Goal: Information Seeking & Learning: Find specific fact

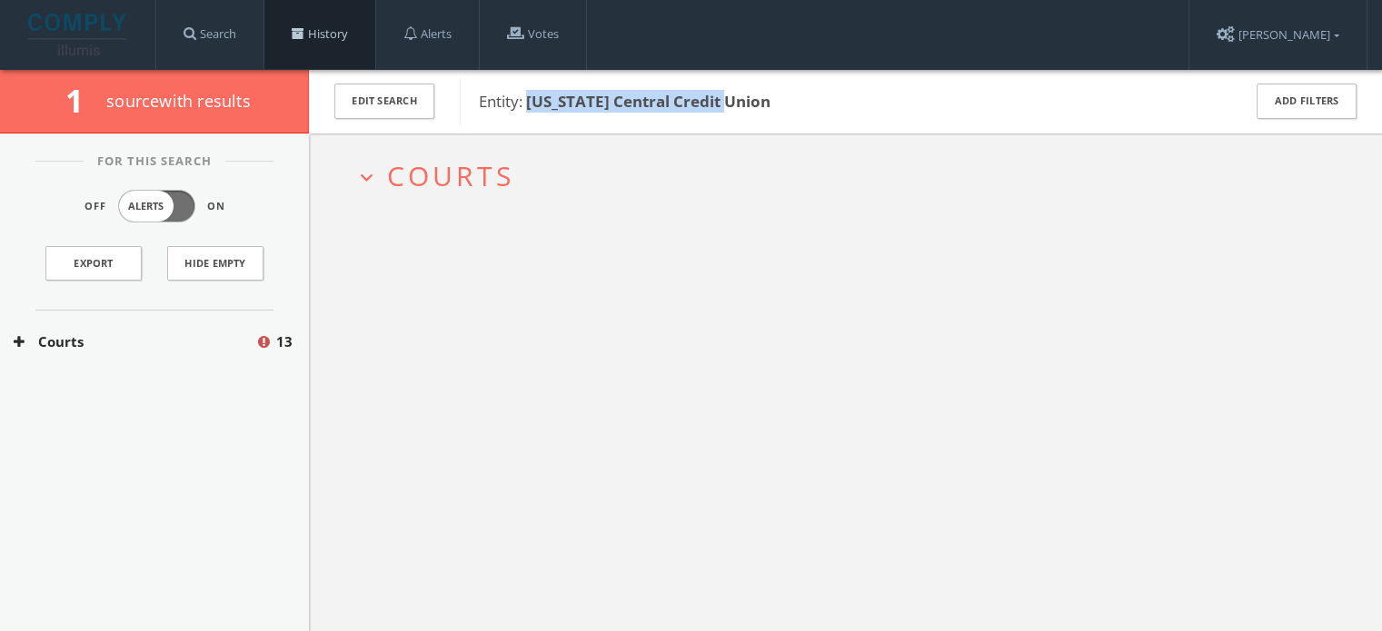
click at [283, 46] on link "History" at bounding box center [319, 34] width 111 height 69
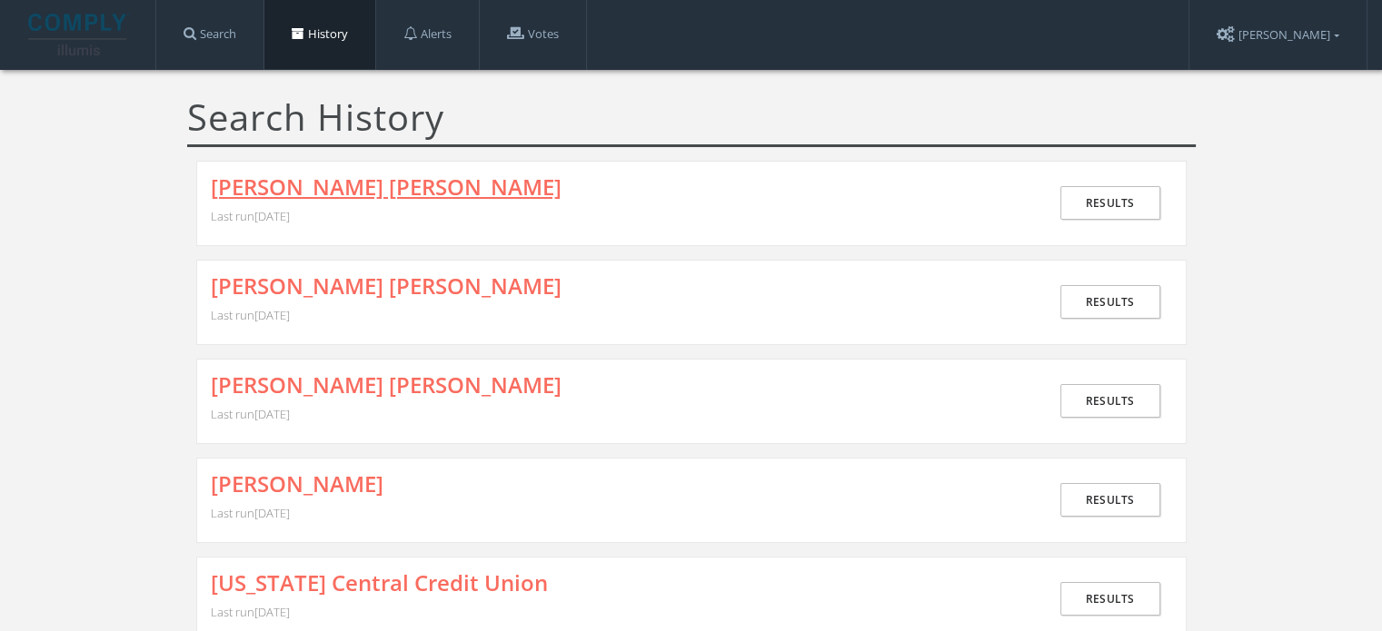
click at [345, 181] on link "[PERSON_NAME] [PERSON_NAME]" at bounding box center [386, 187] width 351 height 24
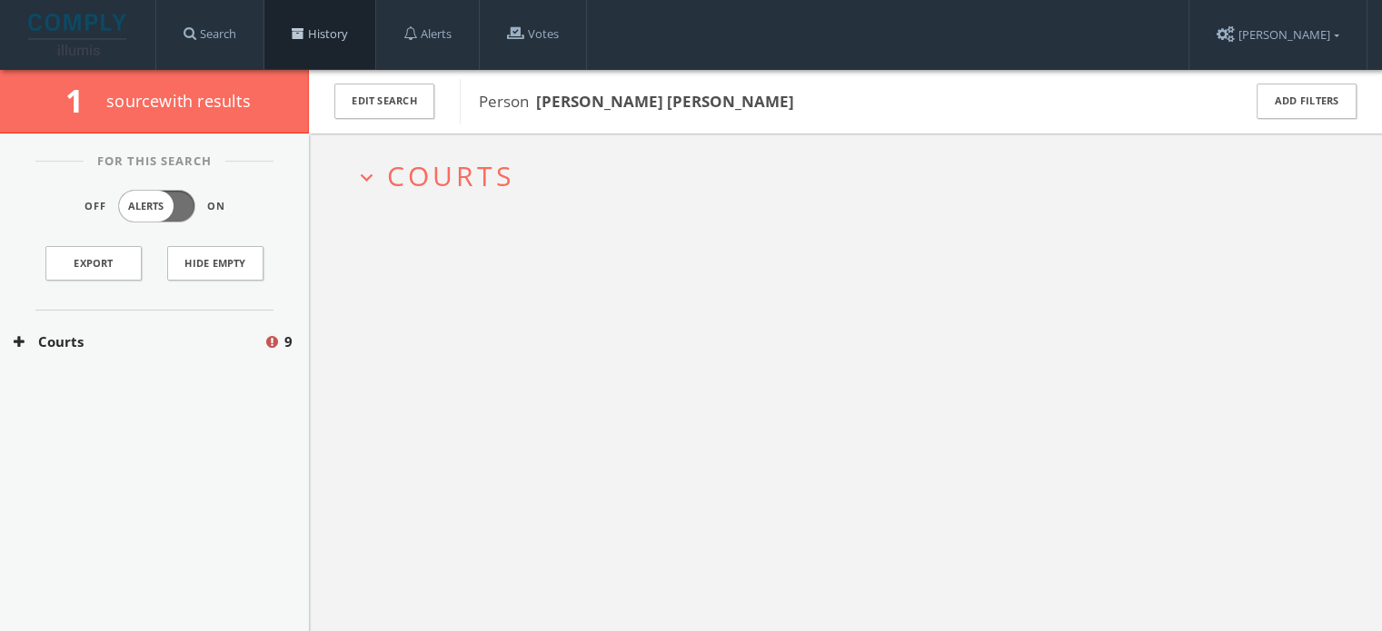
click at [345, 41] on link "History" at bounding box center [319, 34] width 111 height 69
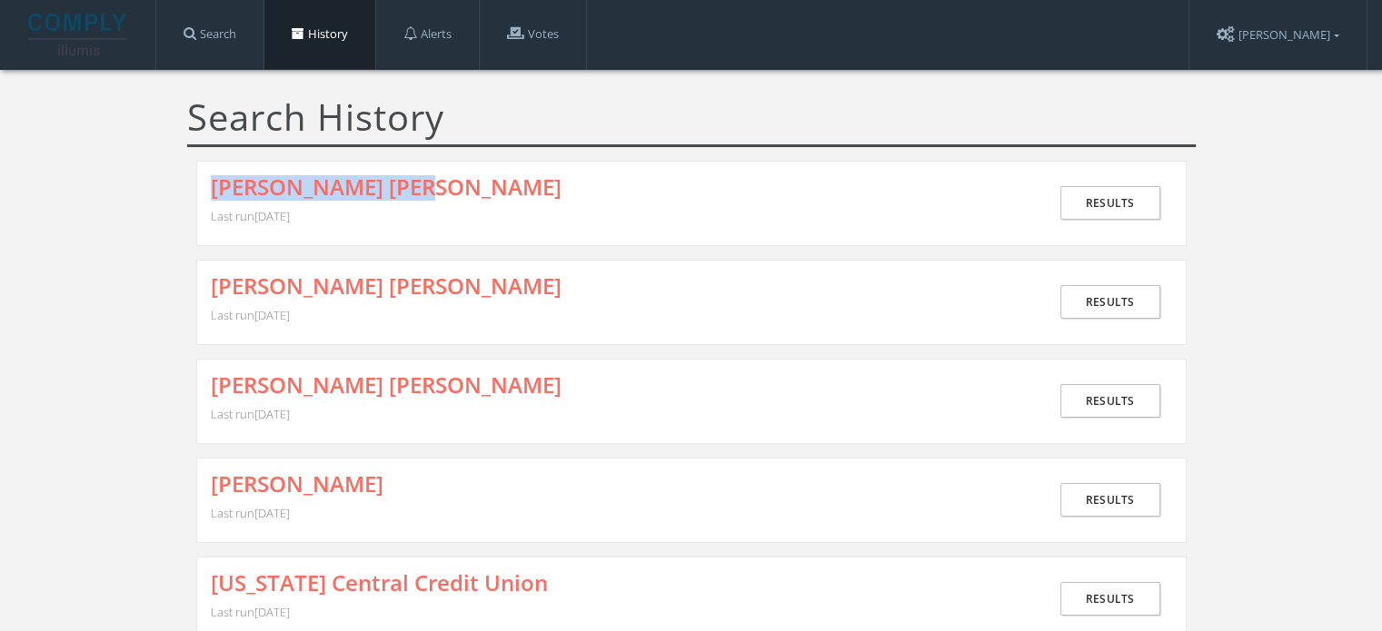
drag, startPoint x: 185, startPoint y: 188, endPoint x: 481, endPoint y: 199, distance: 296.4
click at [578, 121] on h1 "Search History" at bounding box center [691, 122] width 1008 height 50
click at [352, 281] on link "[PERSON_NAME] [PERSON_NAME]" at bounding box center [386, 286] width 351 height 24
click at [352, 191] on link "[PERSON_NAME] [PERSON_NAME]" at bounding box center [386, 187] width 351 height 24
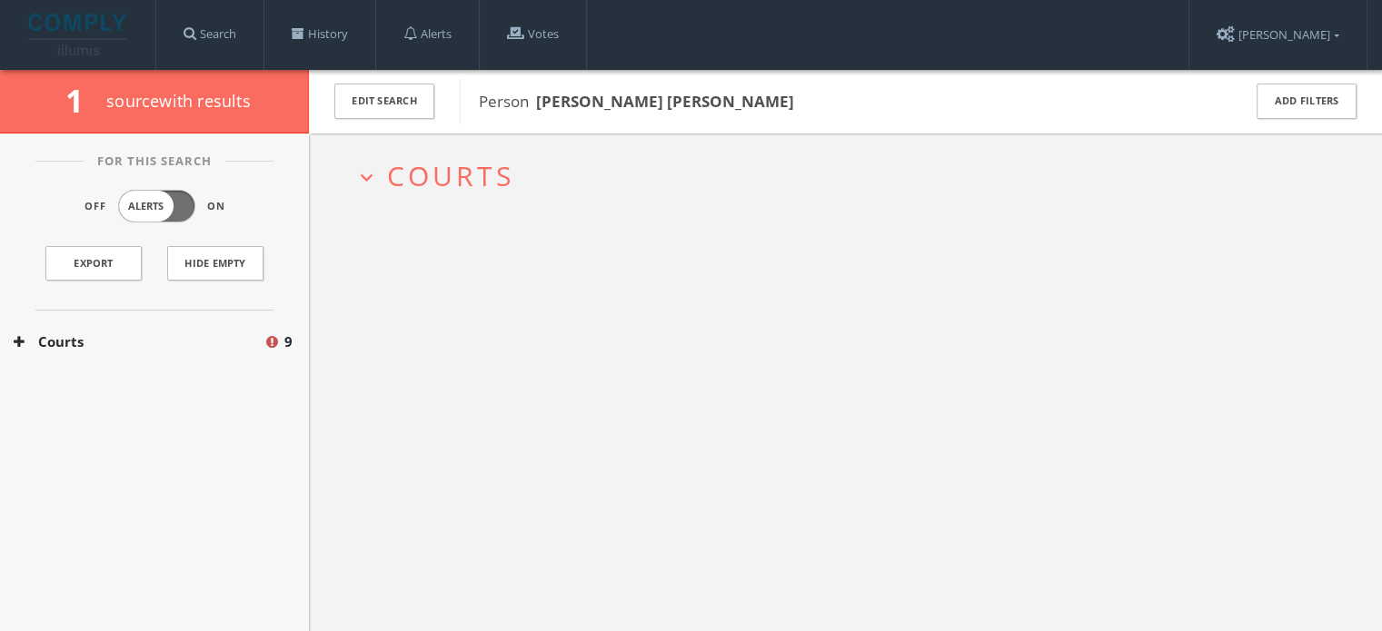
click at [419, 180] on span "Courts" at bounding box center [450, 175] width 127 height 37
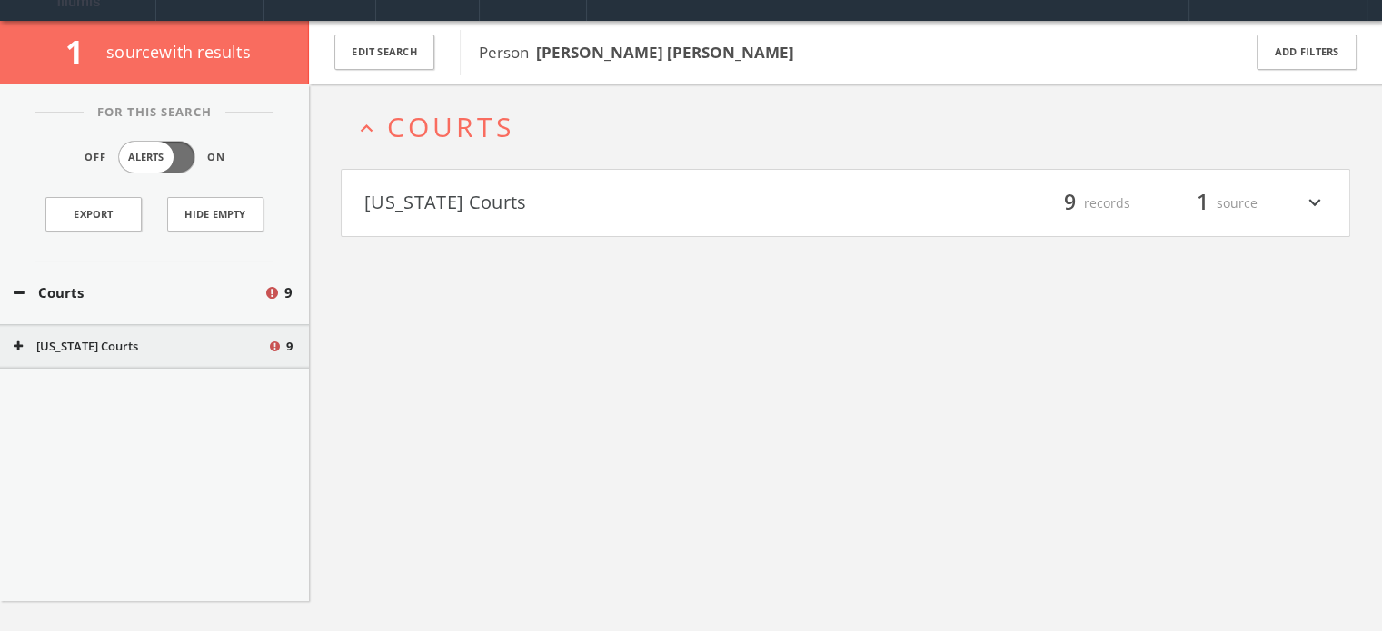
click at [453, 229] on h4 "[US_STATE] Courts filter_list 9 records 1 source expand_more" at bounding box center [846, 203] width 1008 height 67
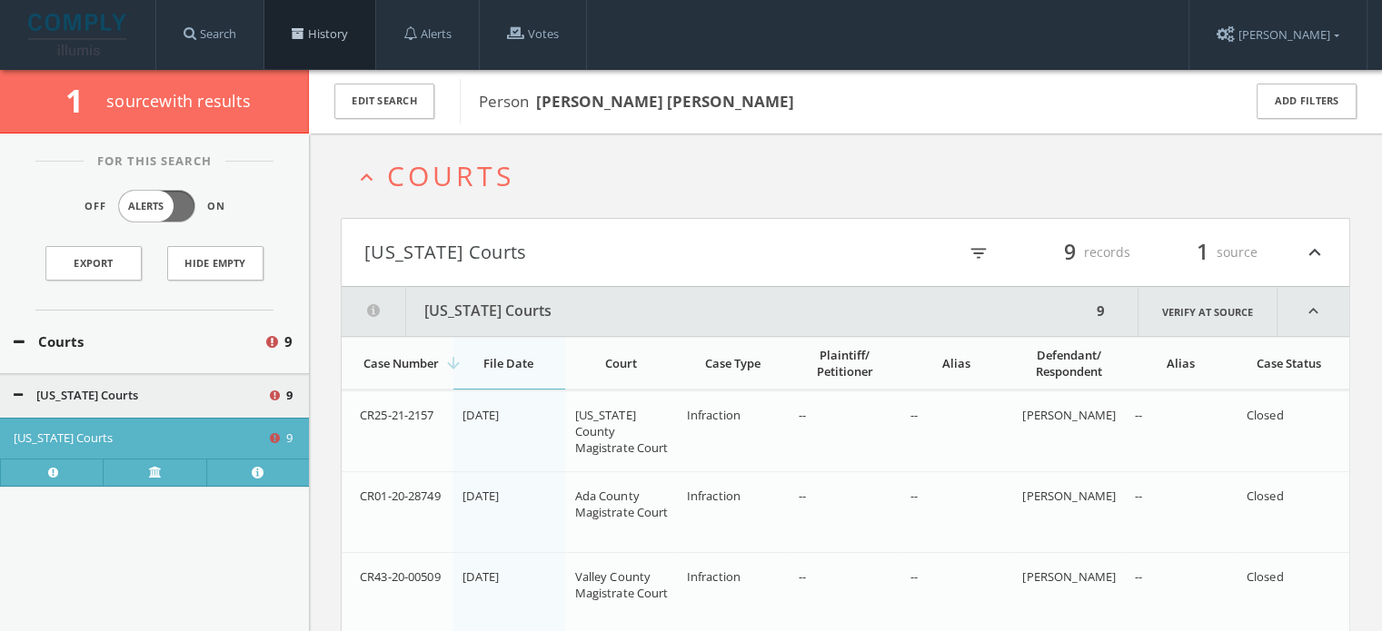
click at [317, 56] on link "History" at bounding box center [319, 34] width 111 height 69
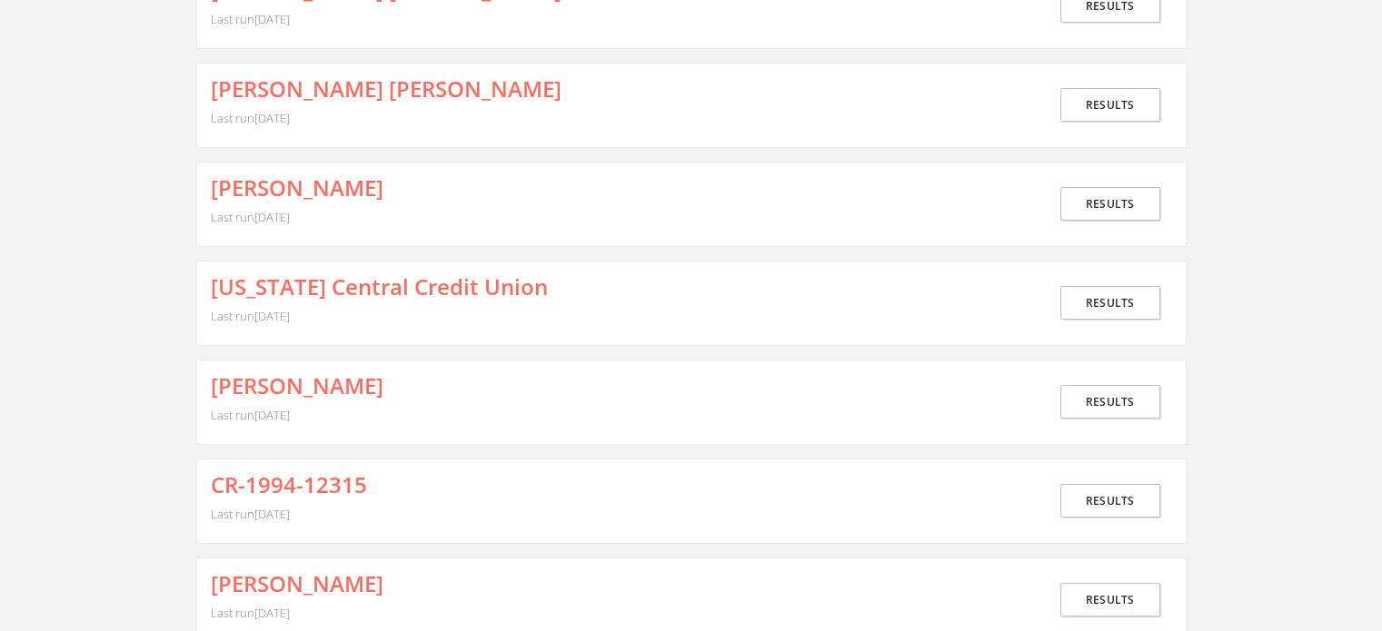
scroll to position [363, 0]
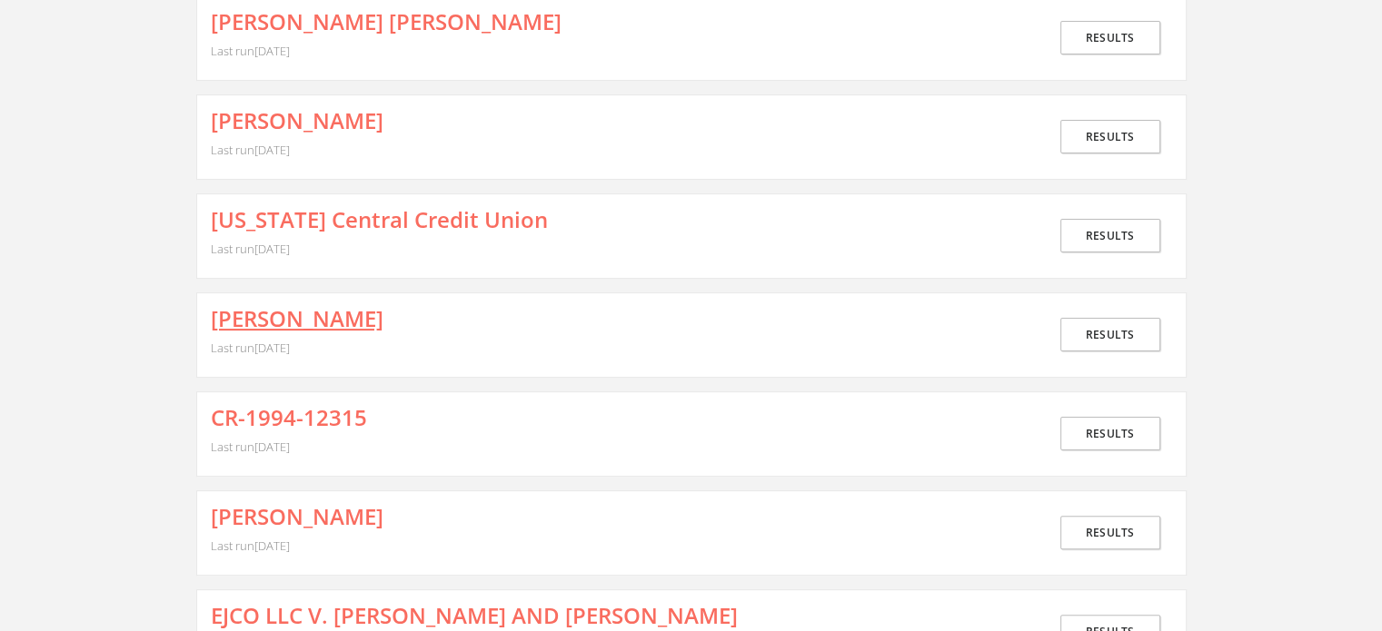
click at [365, 317] on link "[PERSON_NAME]" at bounding box center [297, 319] width 173 height 24
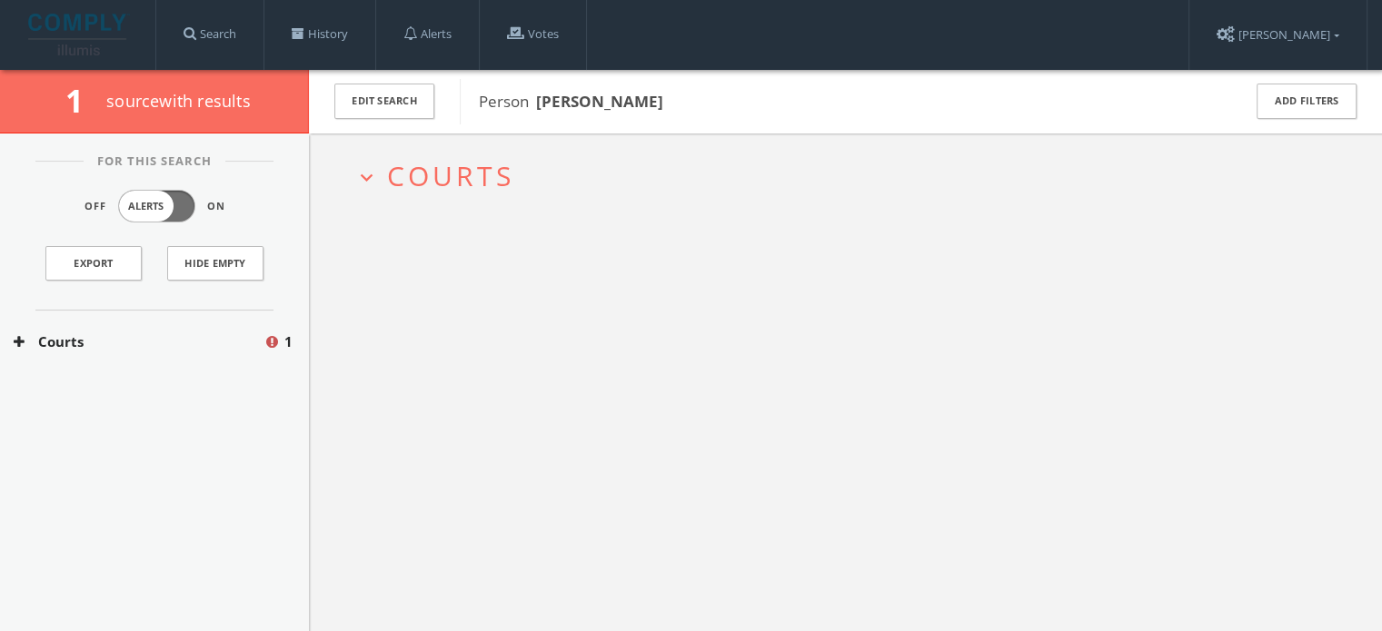
click at [432, 170] on span "Courts" at bounding box center [450, 175] width 127 height 37
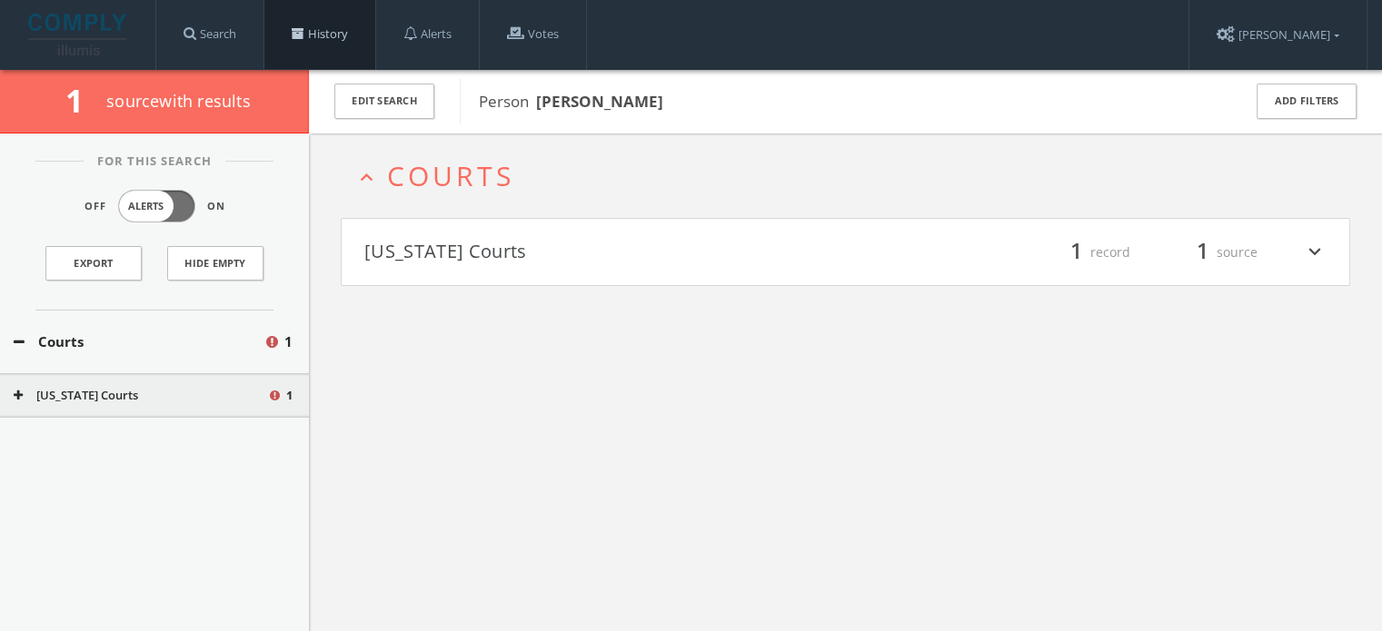
click at [347, 39] on link "History" at bounding box center [319, 34] width 111 height 69
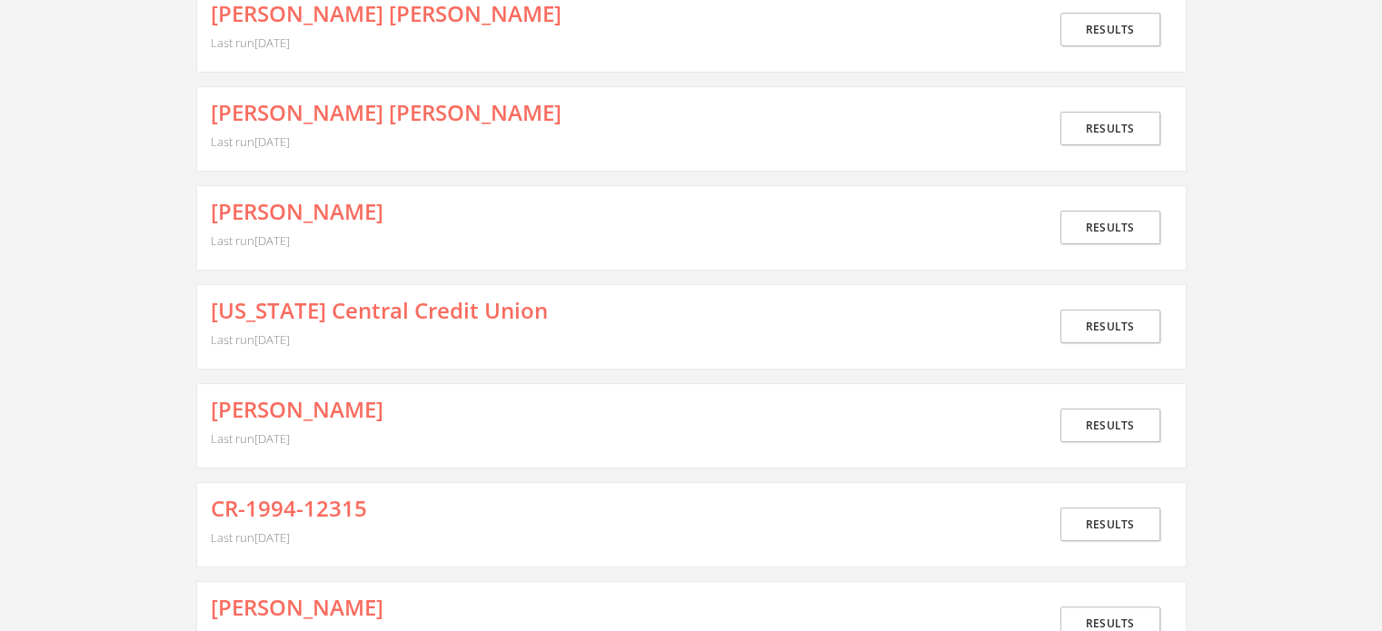
scroll to position [454, 0]
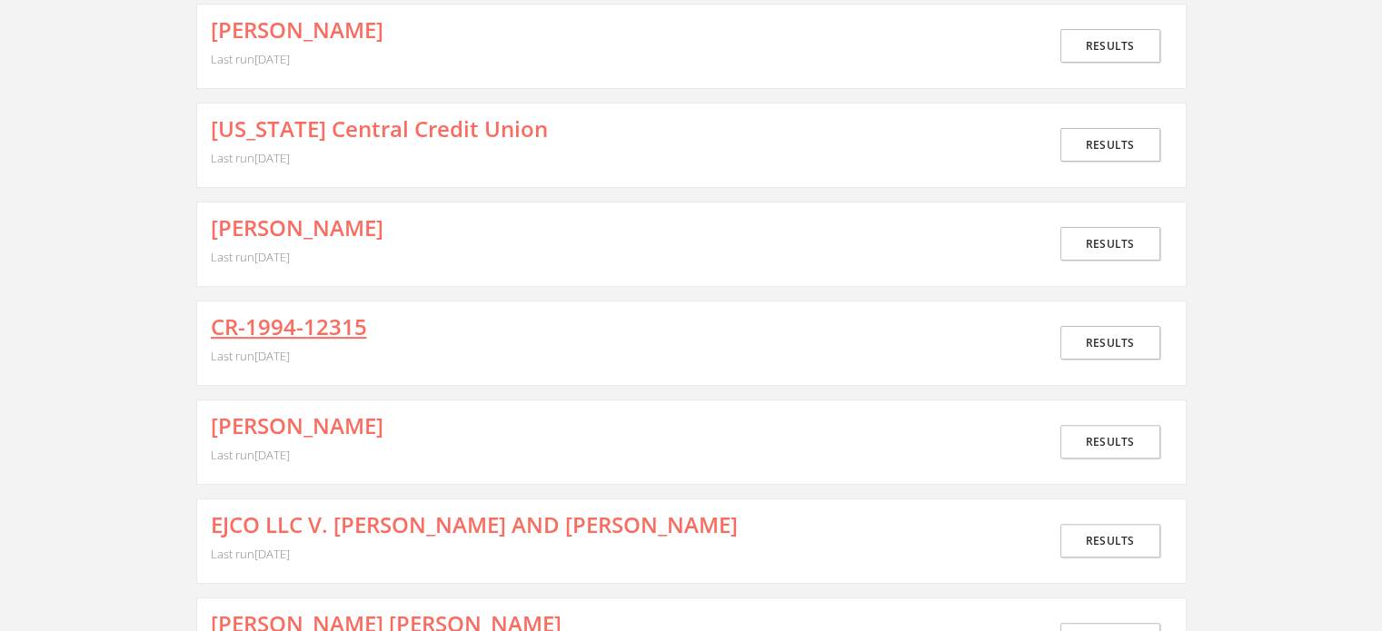
click at [330, 326] on link "CR-1994-12315" at bounding box center [289, 327] width 156 height 24
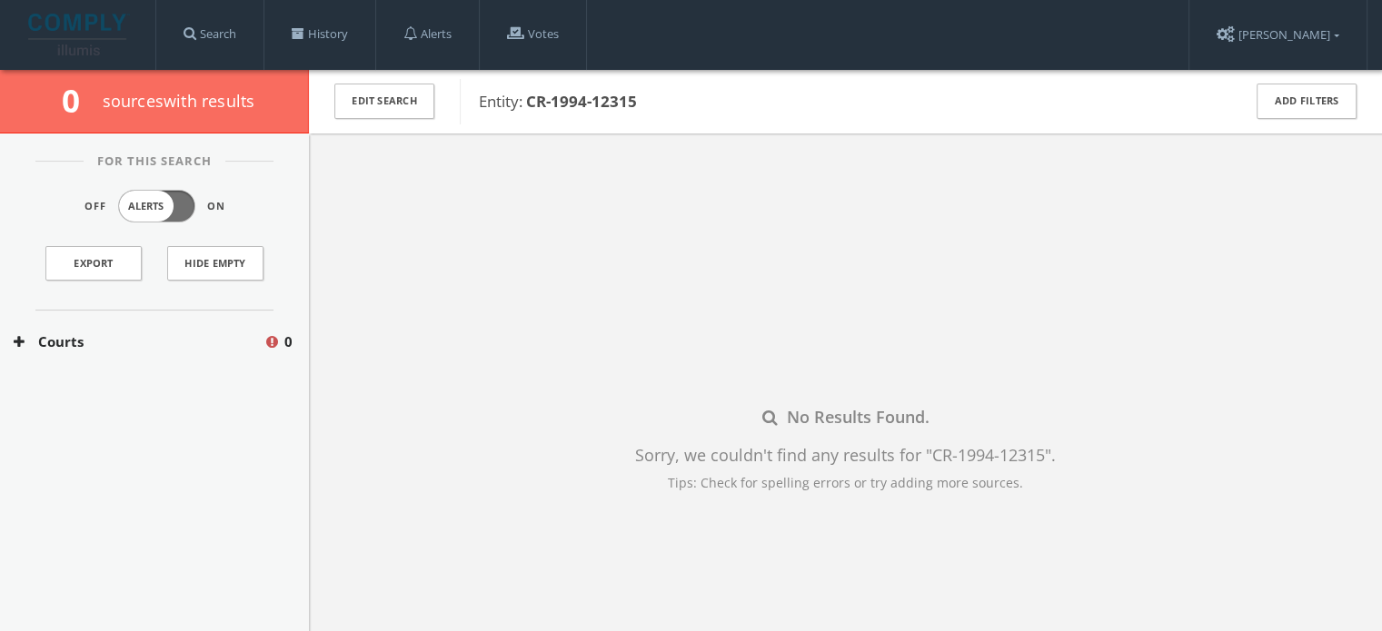
click at [112, 339] on button "Courts" at bounding box center [139, 342] width 250 height 21
click at [98, 392] on button "[US_STATE] Courts" at bounding box center [140, 396] width 253 height 18
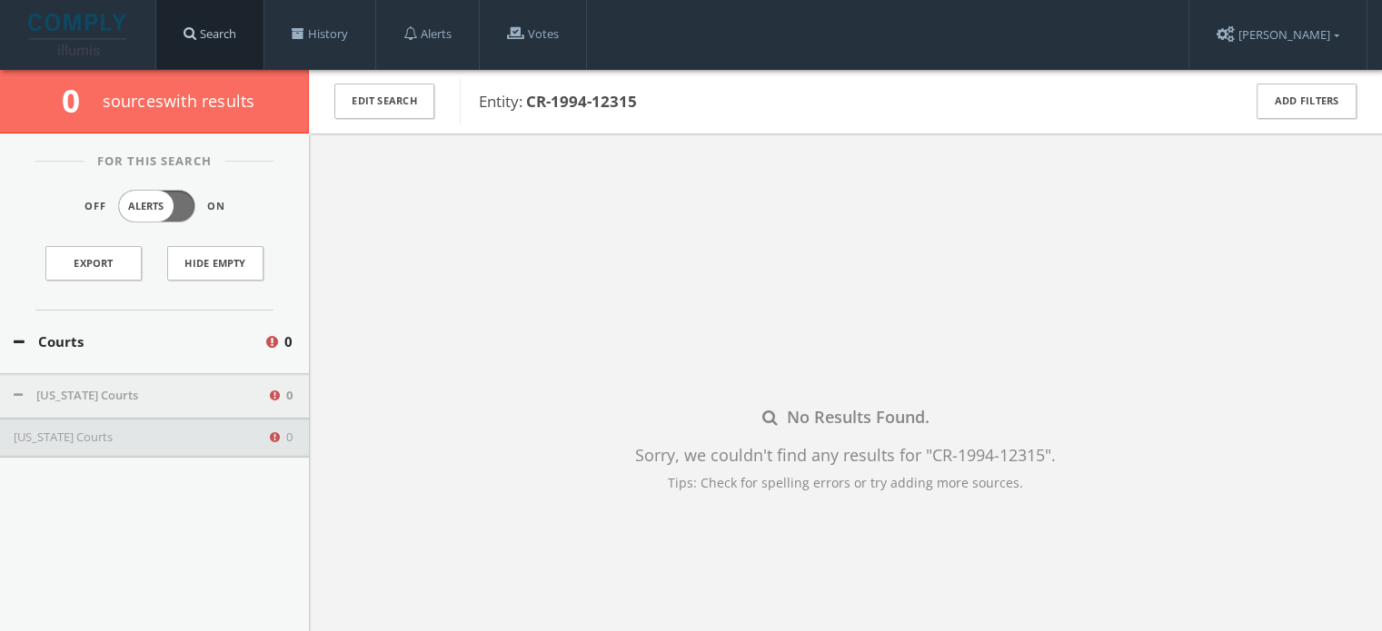
click at [224, 41] on link "Search" at bounding box center [209, 34] width 107 height 69
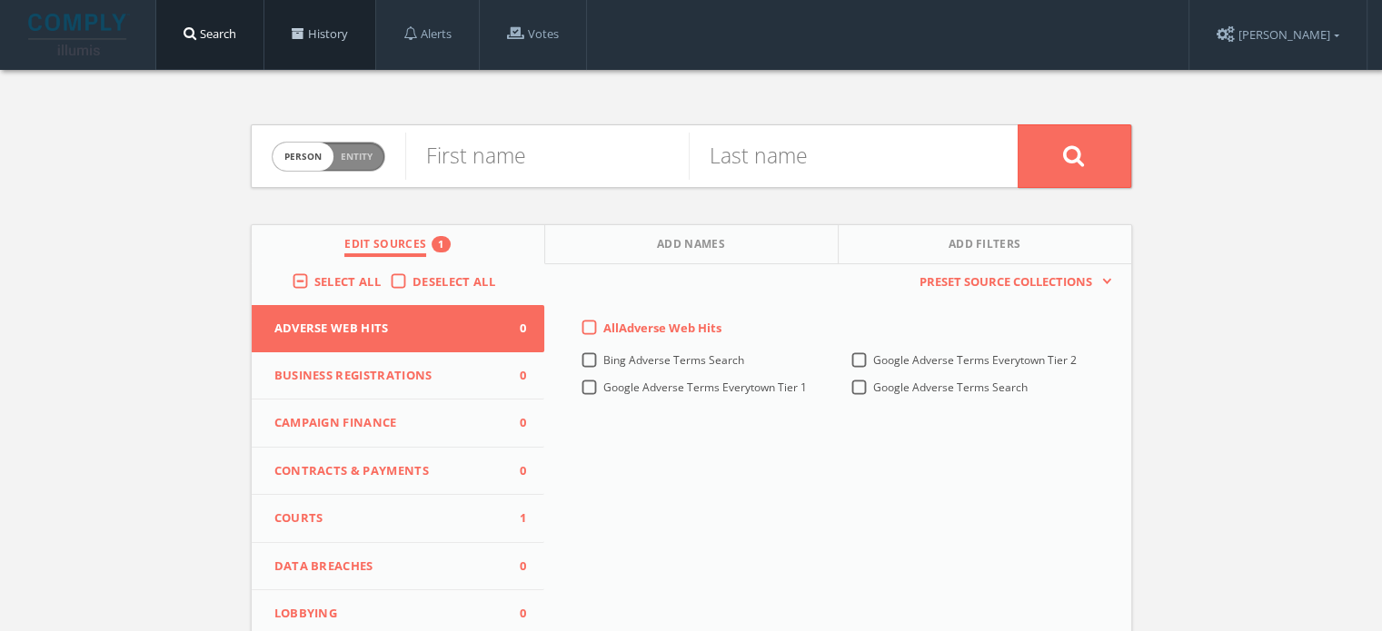
click at [319, 29] on link "History" at bounding box center [319, 34] width 111 height 69
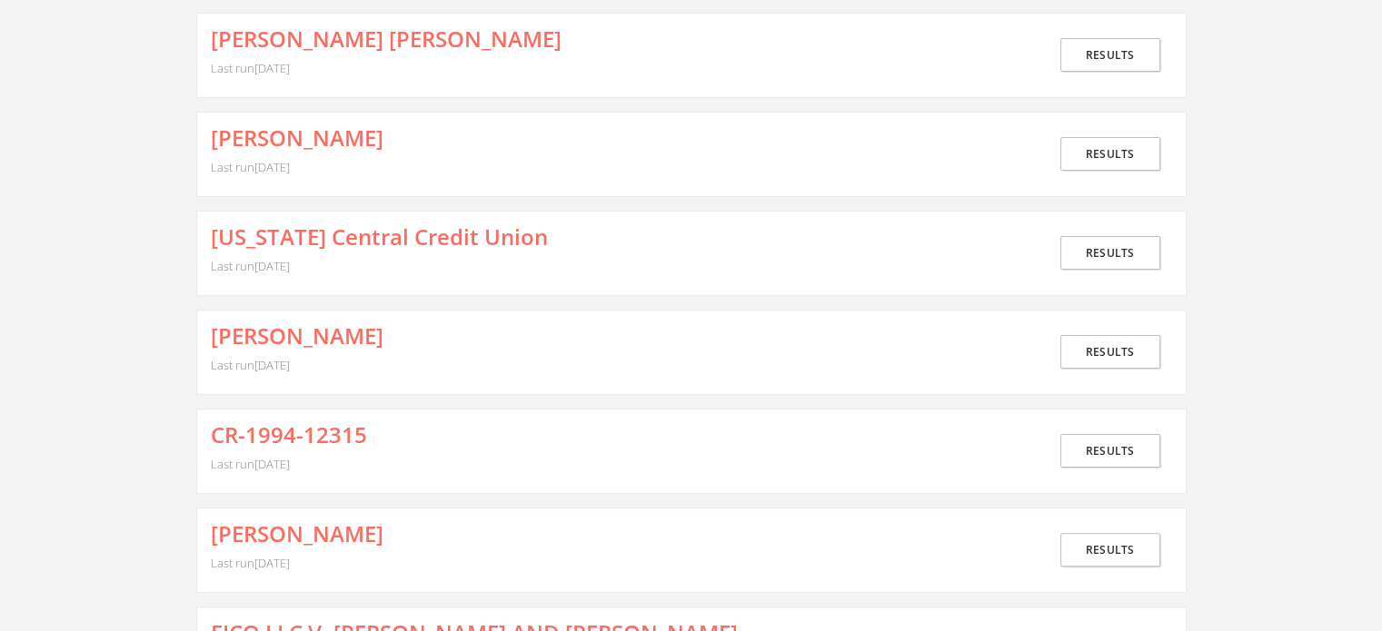
scroll to position [363, 0]
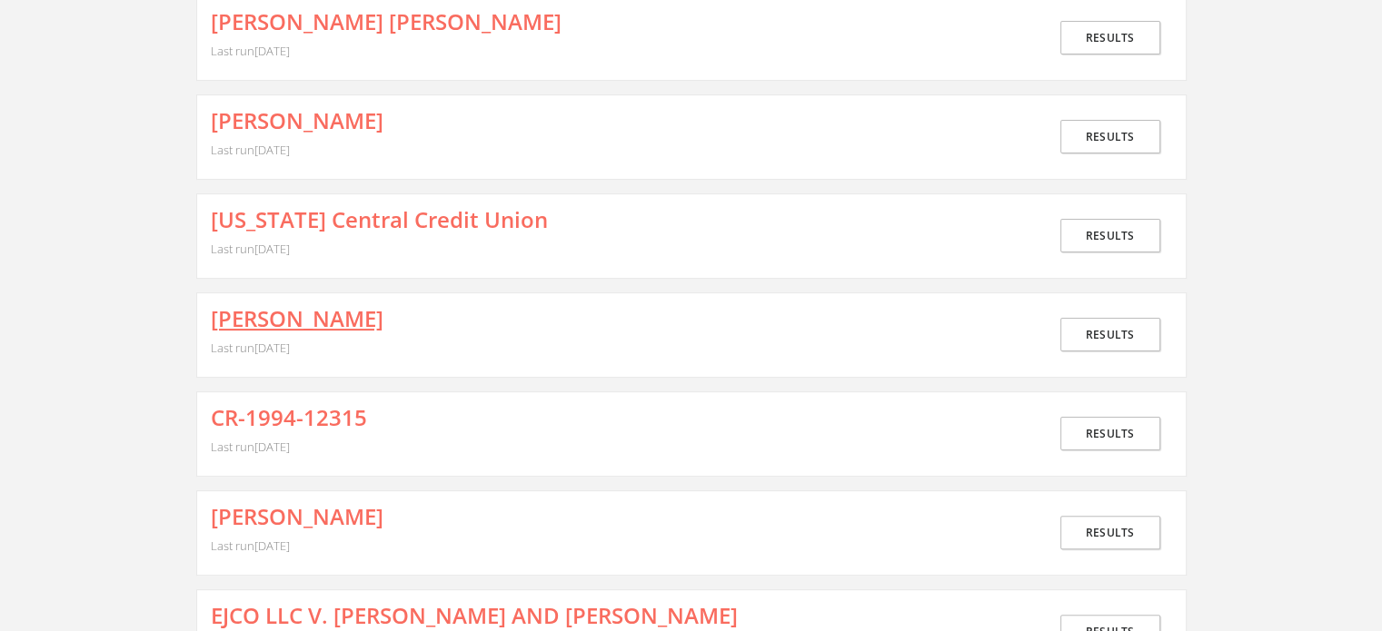
click at [326, 308] on link "[PERSON_NAME]" at bounding box center [297, 319] width 173 height 24
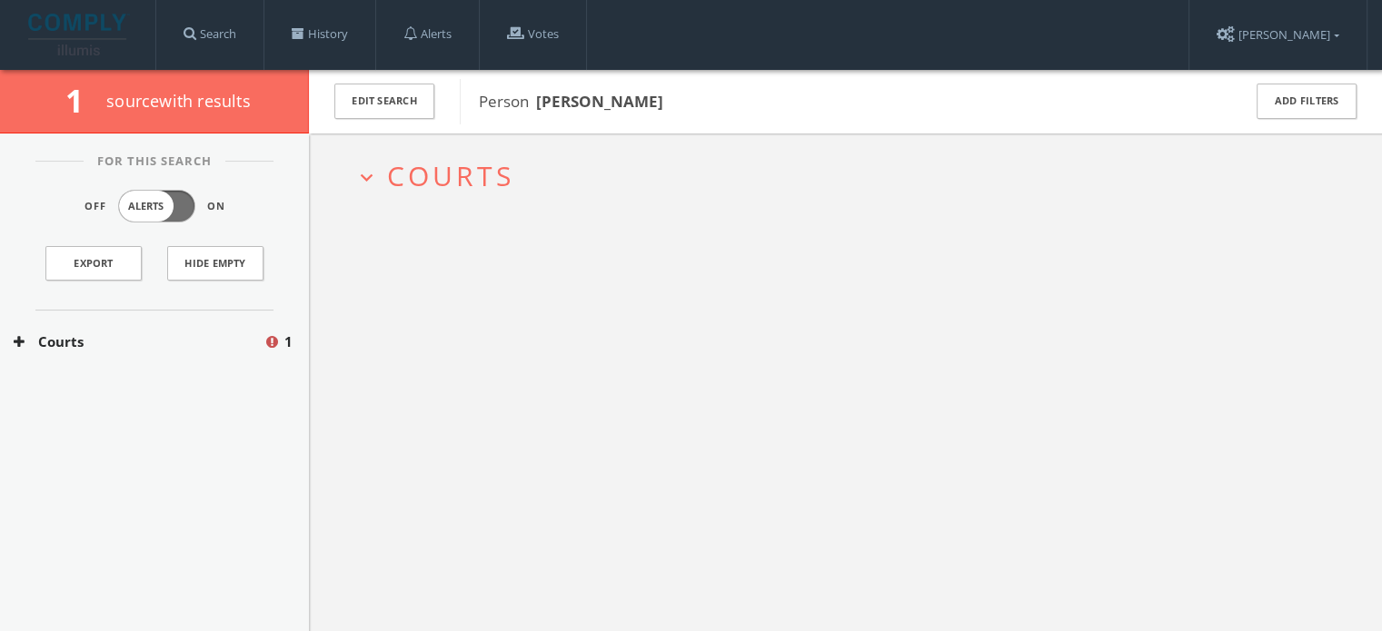
click at [145, 339] on button "Courts" at bounding box center [139, 342] width 250 height 21
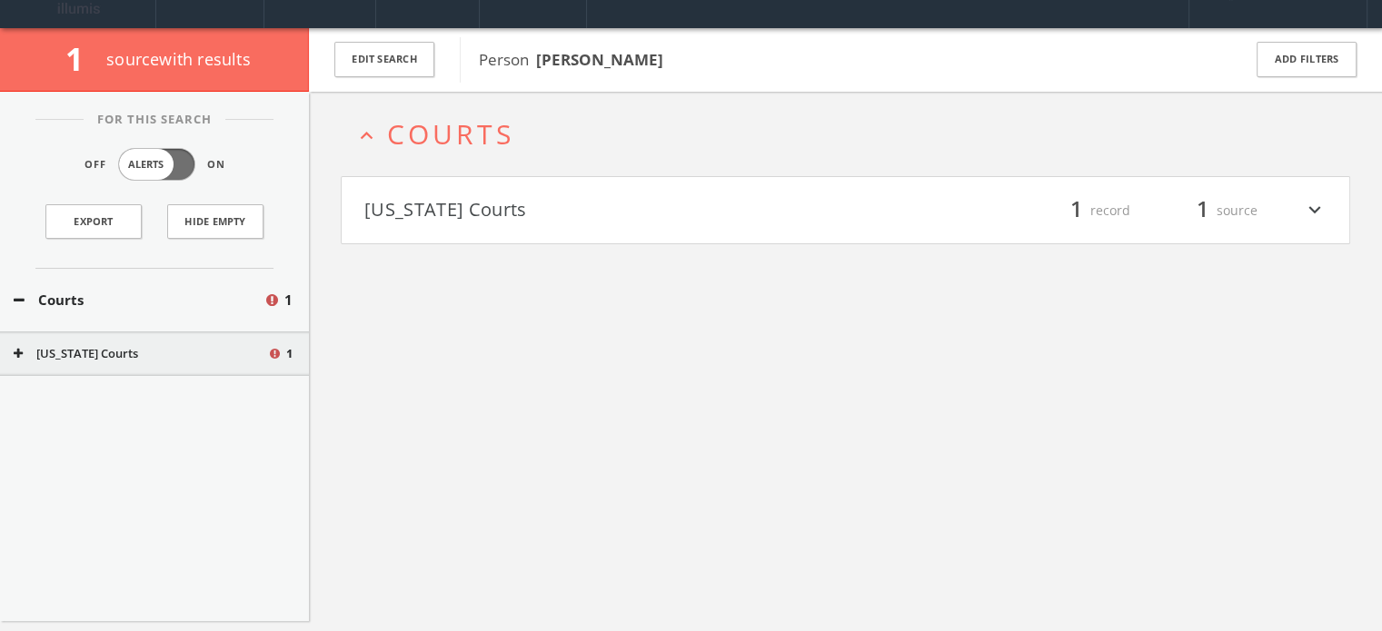
click at [122, 384] on div "For This Search Off Alerts On Export Hide Empty Courts 1 [US_STATE] Courts 1" at bounding box center [154, 357] width 309 height 530
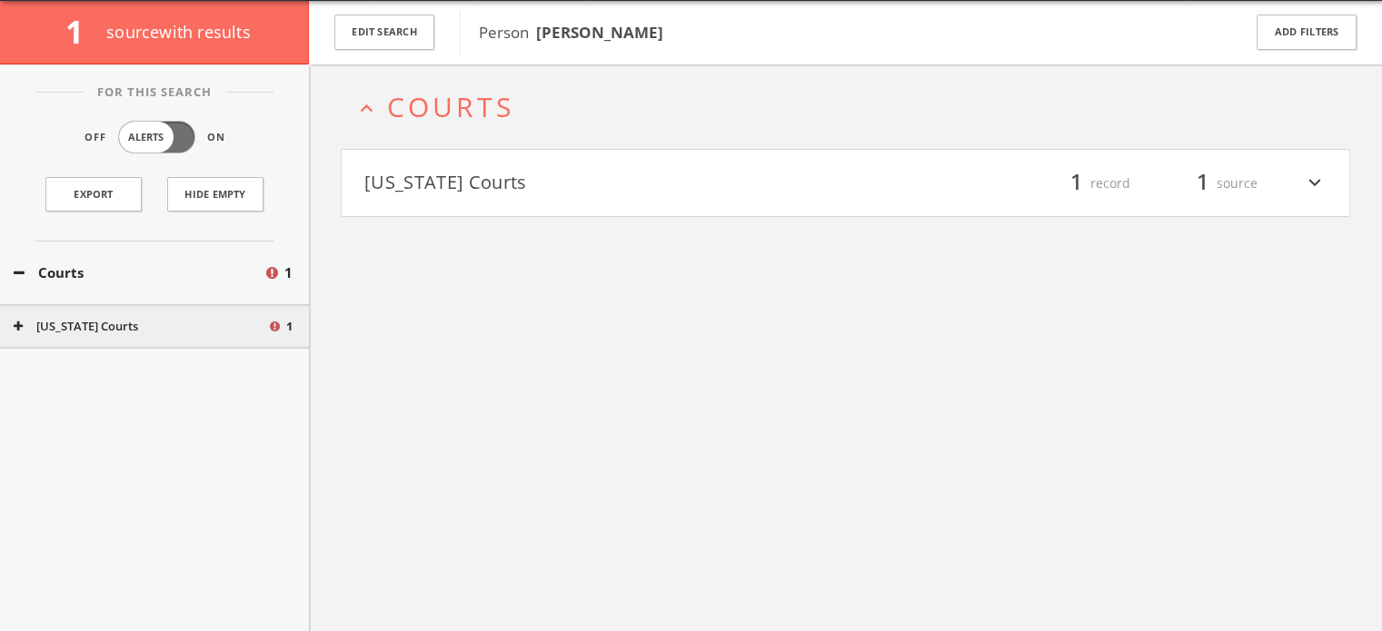
click at [132, 335] on div "[US_STATE] Courts 1" at bounding box center [154, 326] width 309 height 45
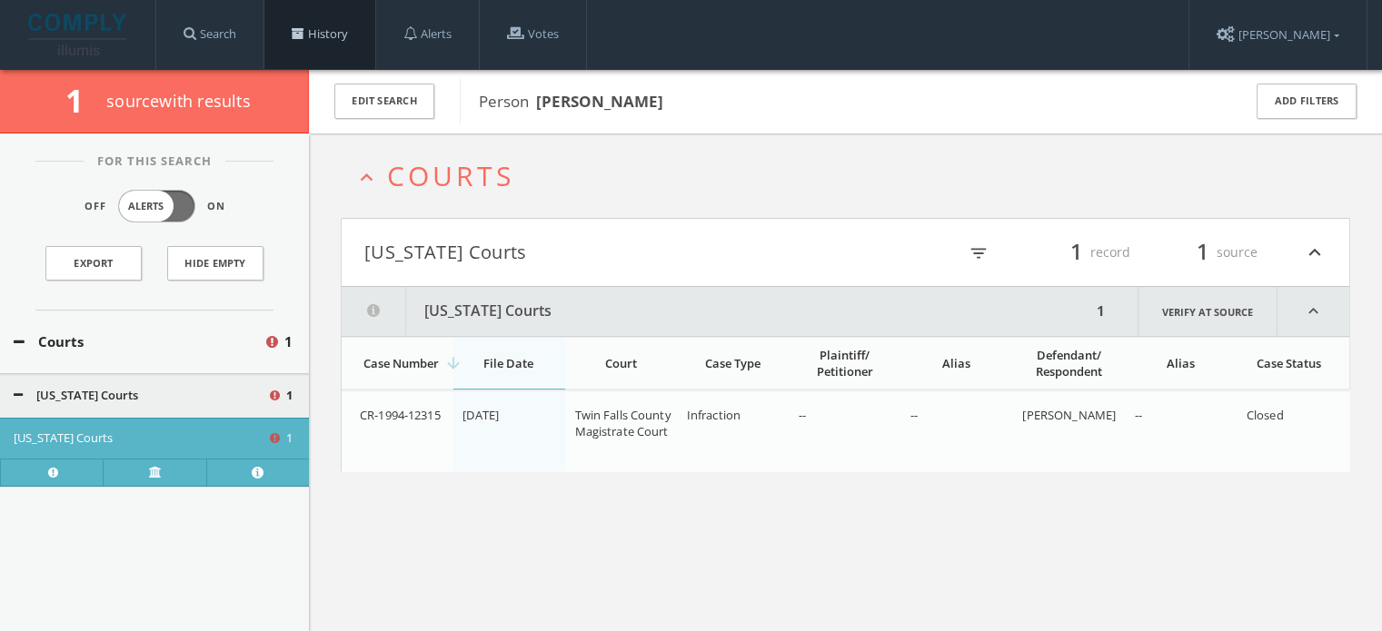
click at [331, 37] on link "History" at bounding box center [319, 34] width 111 height 69
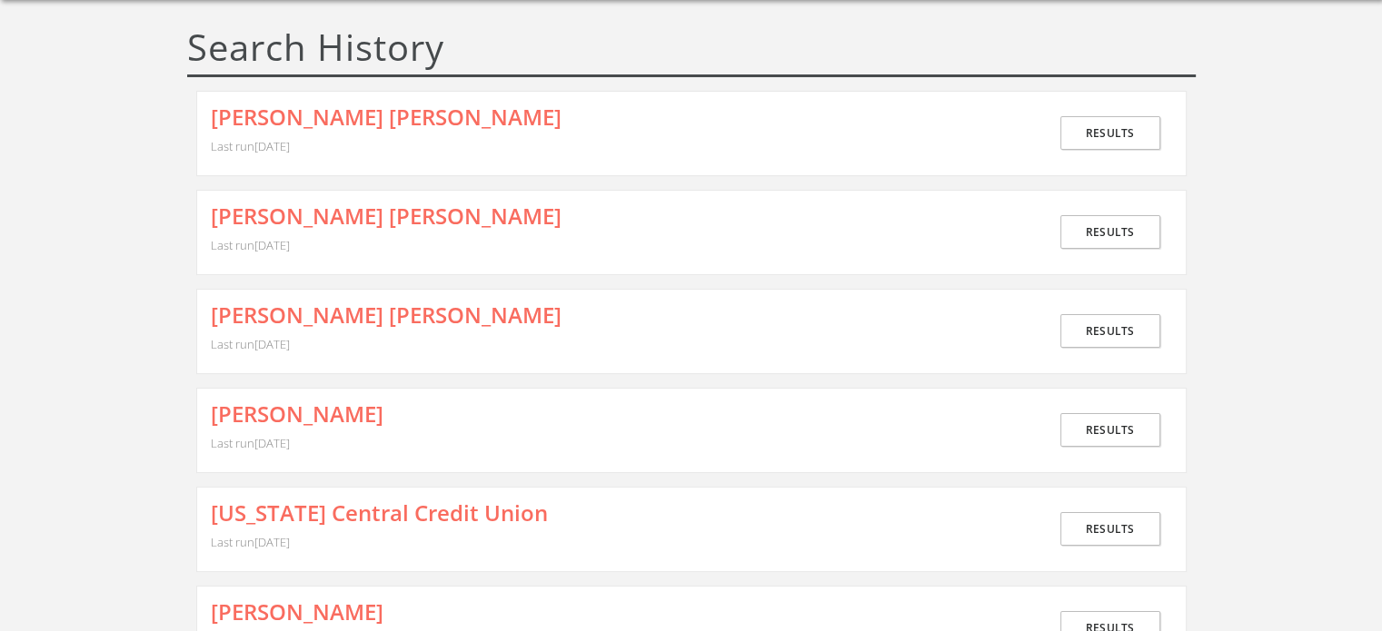
scroll to position [91, 0]
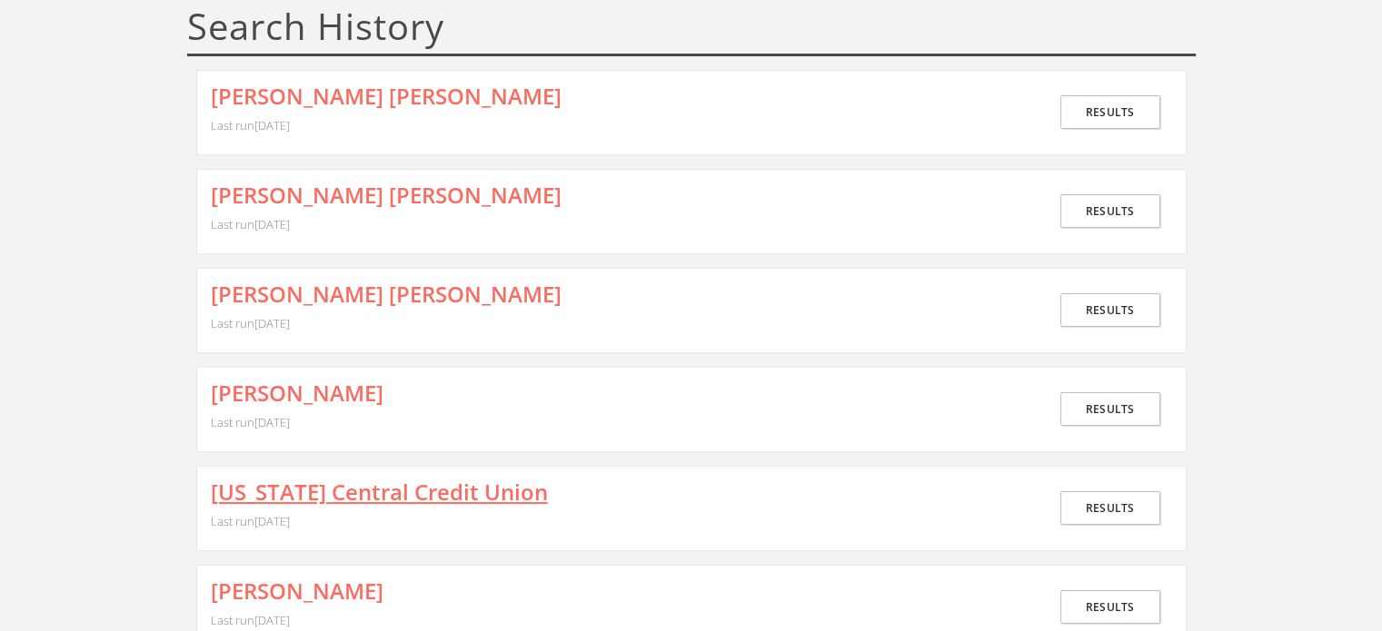
click at [407, 488] on link "[US_STATE] Central Credit Union" at bounding box center [379, 493] width 337 height 24
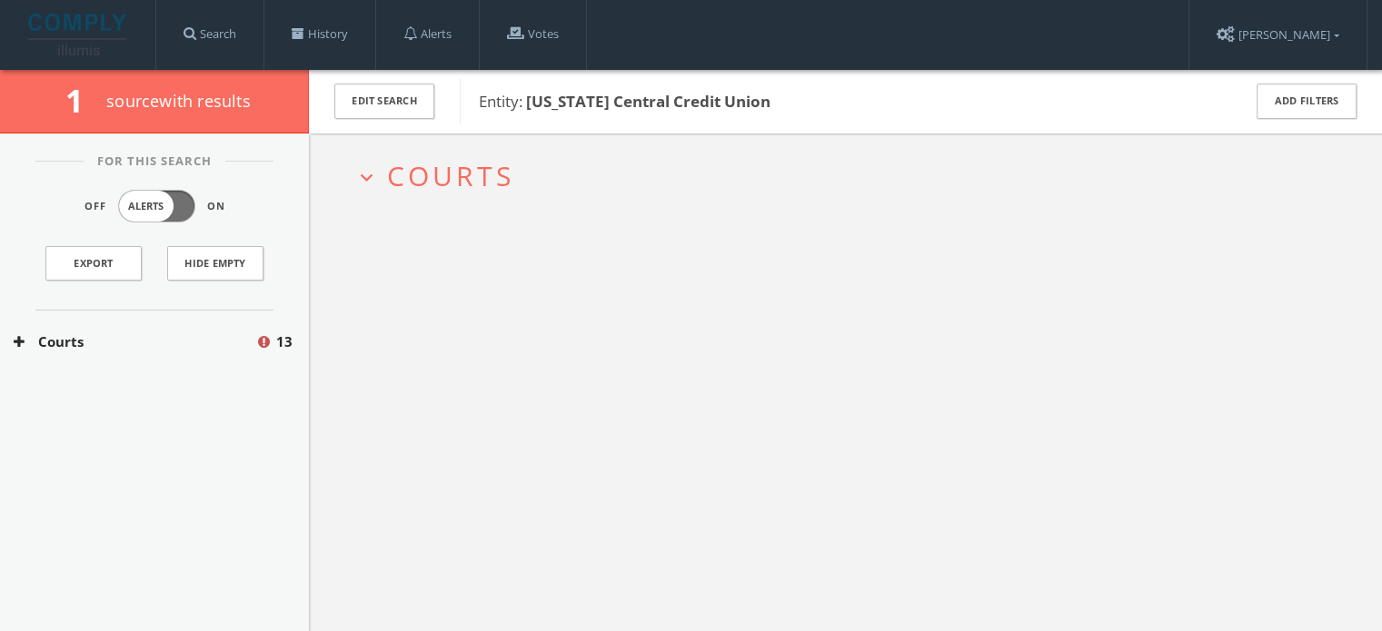
click at [422, 171] on span "Courts" at bounding box center [450, 175] width 127 height 37
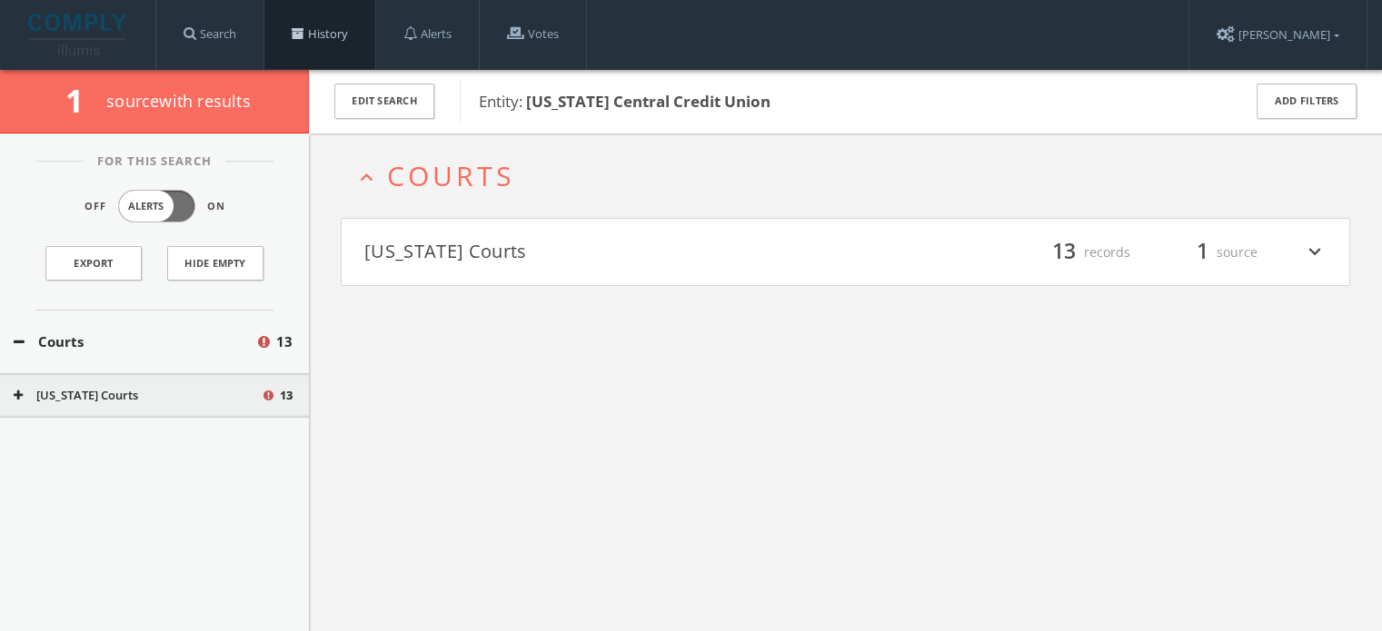
click at [335, 35] on link "History" at bounding box center [319, 34] width 111 height 69
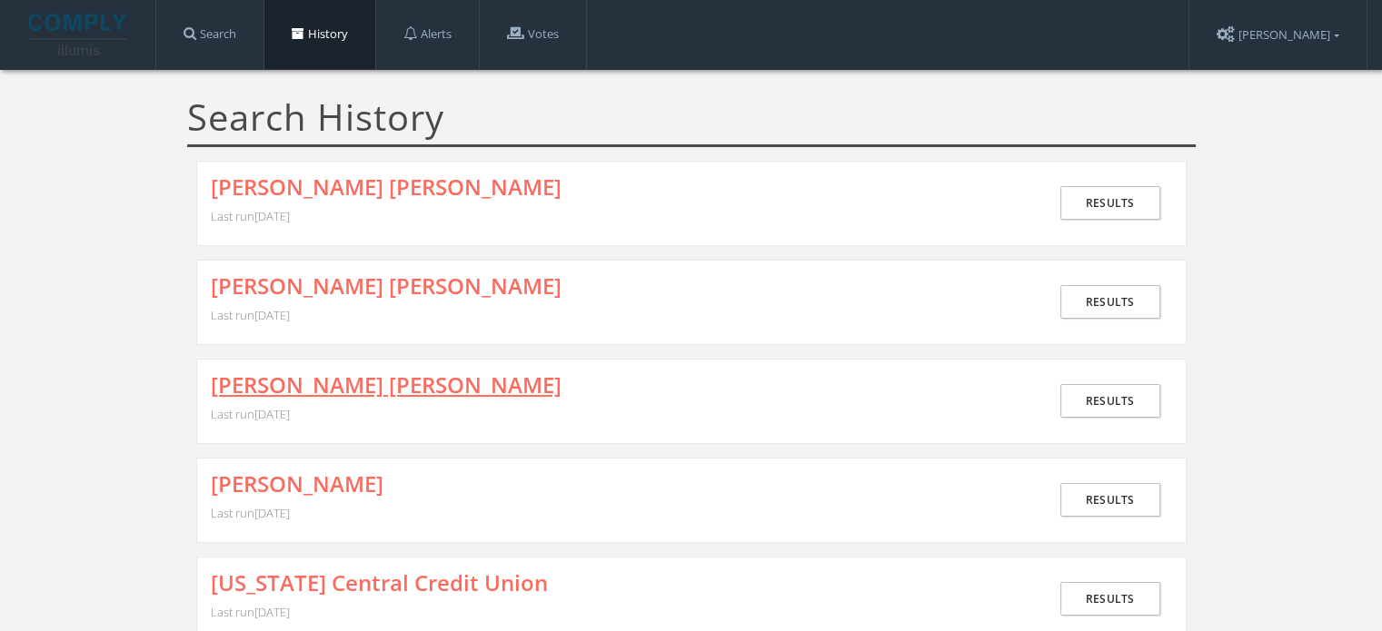
click at [376, 374] on link "[PERSON_NAME] [PERSON_NAME]" at bounding box center [386, 385] width 351 height 24
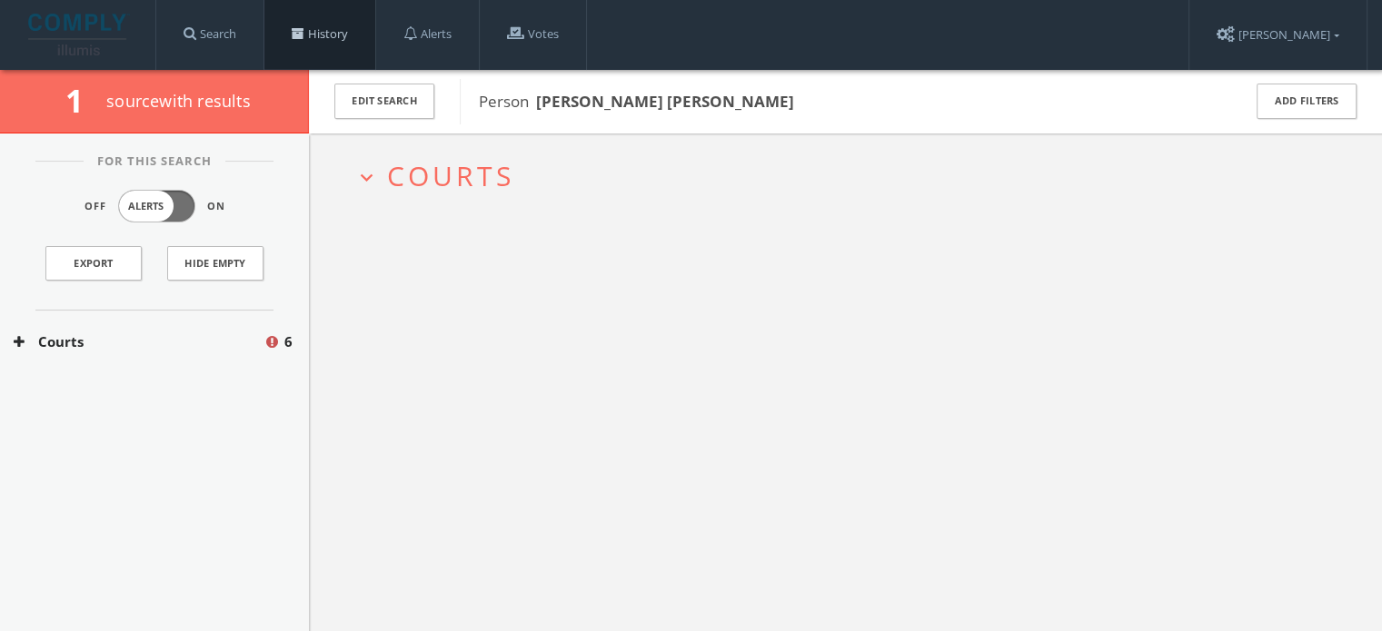
click at [351, 38] on link "History" at bounding box center [319, 34] width 111 height 69
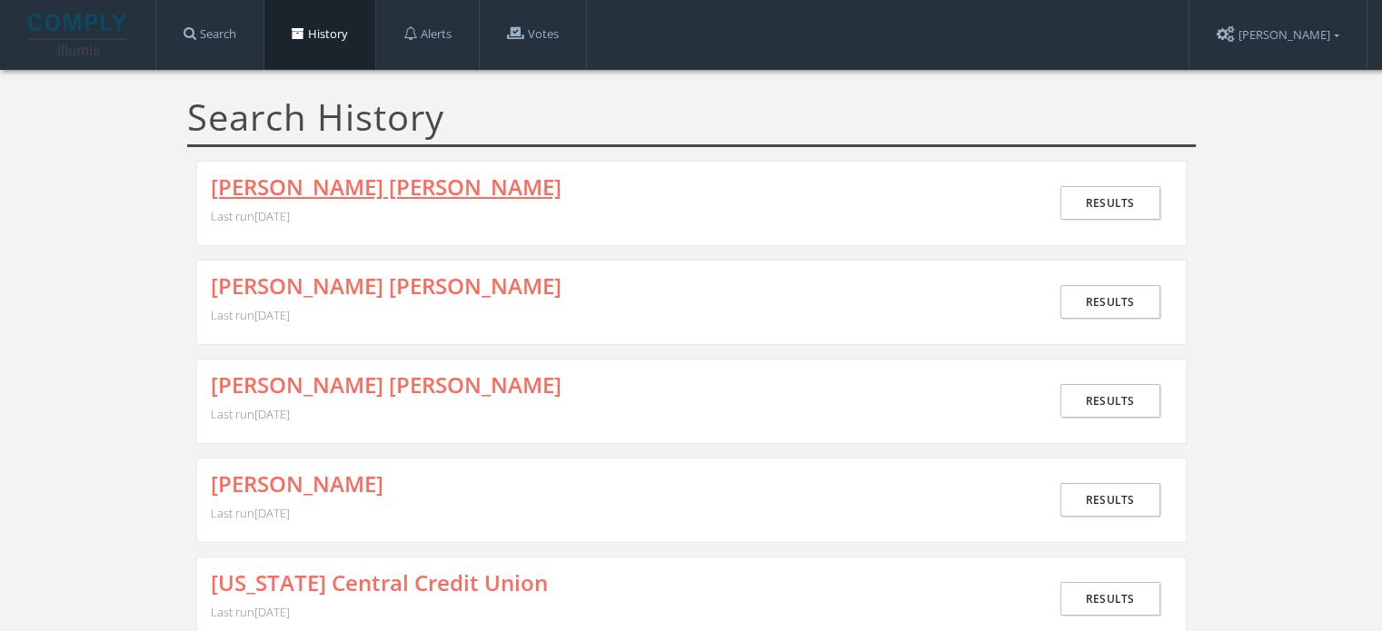
click at [314, 178] on link "[PERSON_NAME] [PERSON_NAME]" at bounding box center [386, 187] width 351 height 24
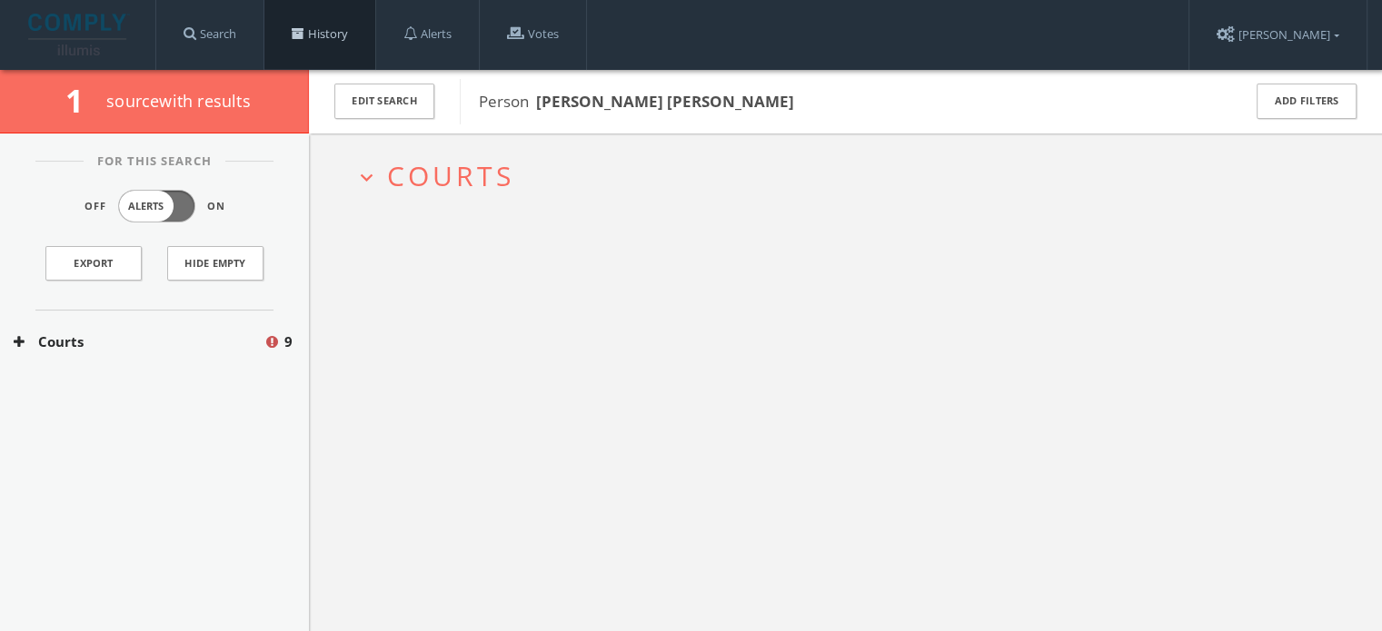
click at [337, 35] on link "History" at bounding box center [319, 34] width 111 height 69
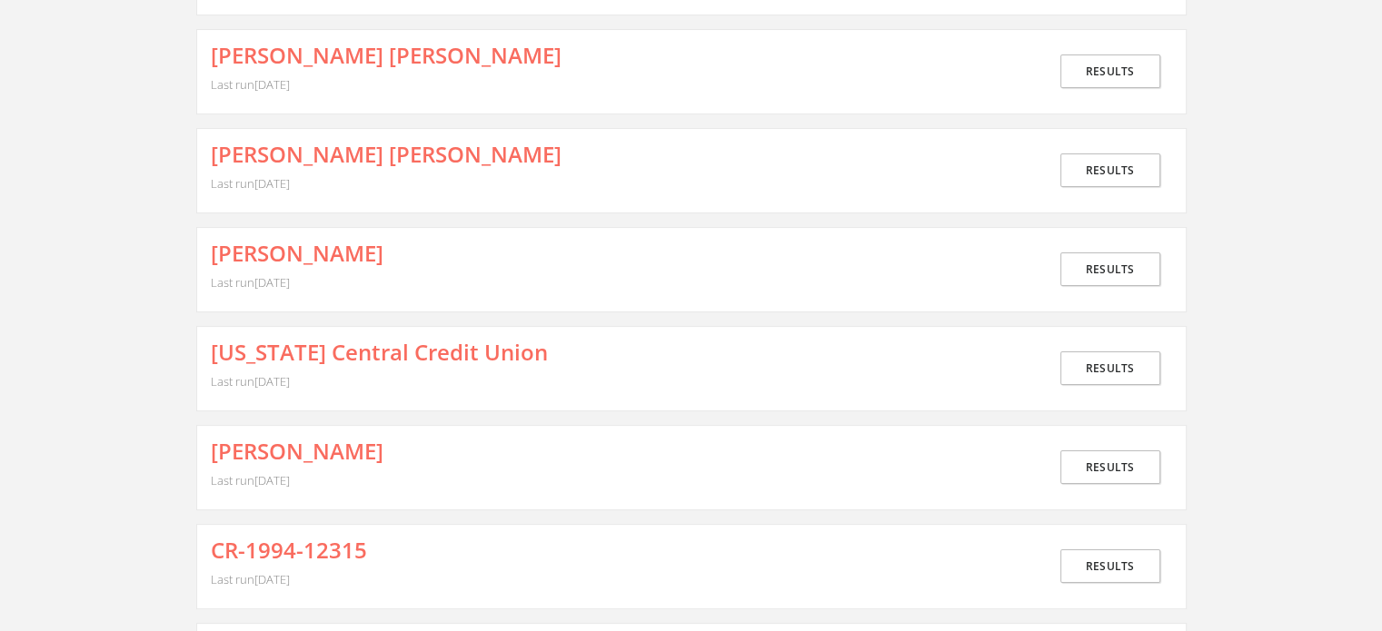
scroll to position [273, 0]
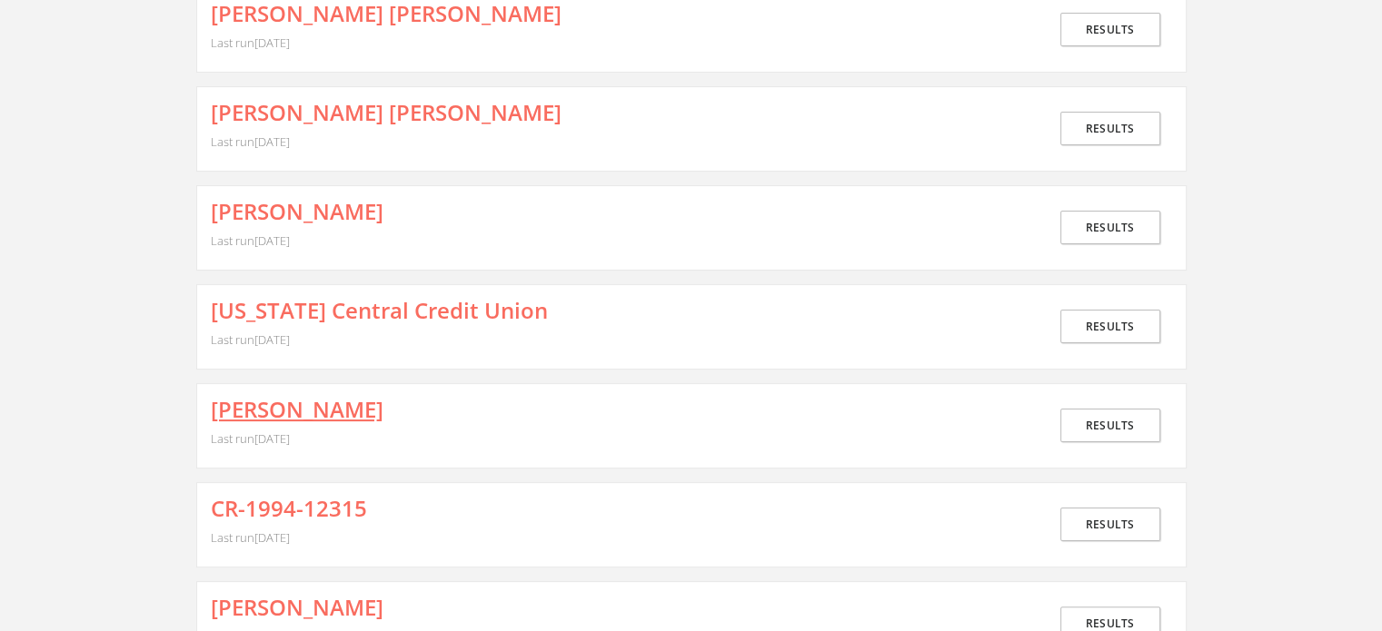
click at [362, 406] on link "[PERSON_NAME]" at bounding box center [297, 410] width 173 height 24
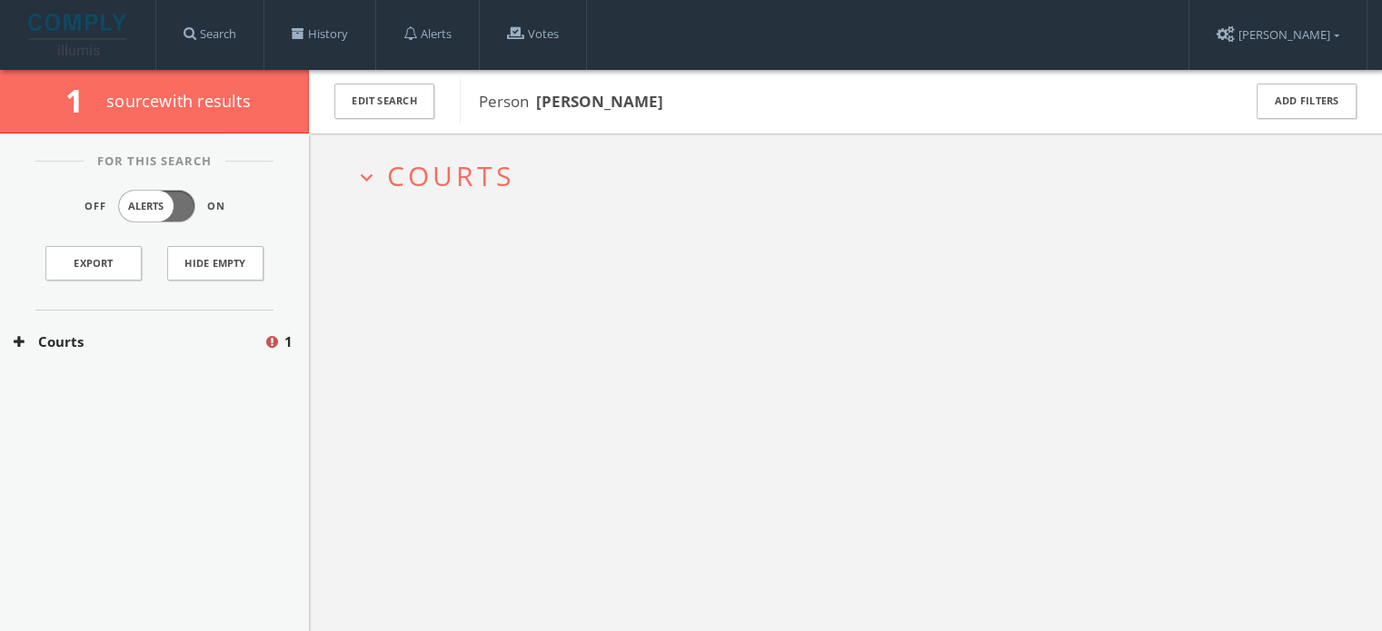
click at [449, 174] on span "Courts" at bounding box center [450, 175] width 127 height 37
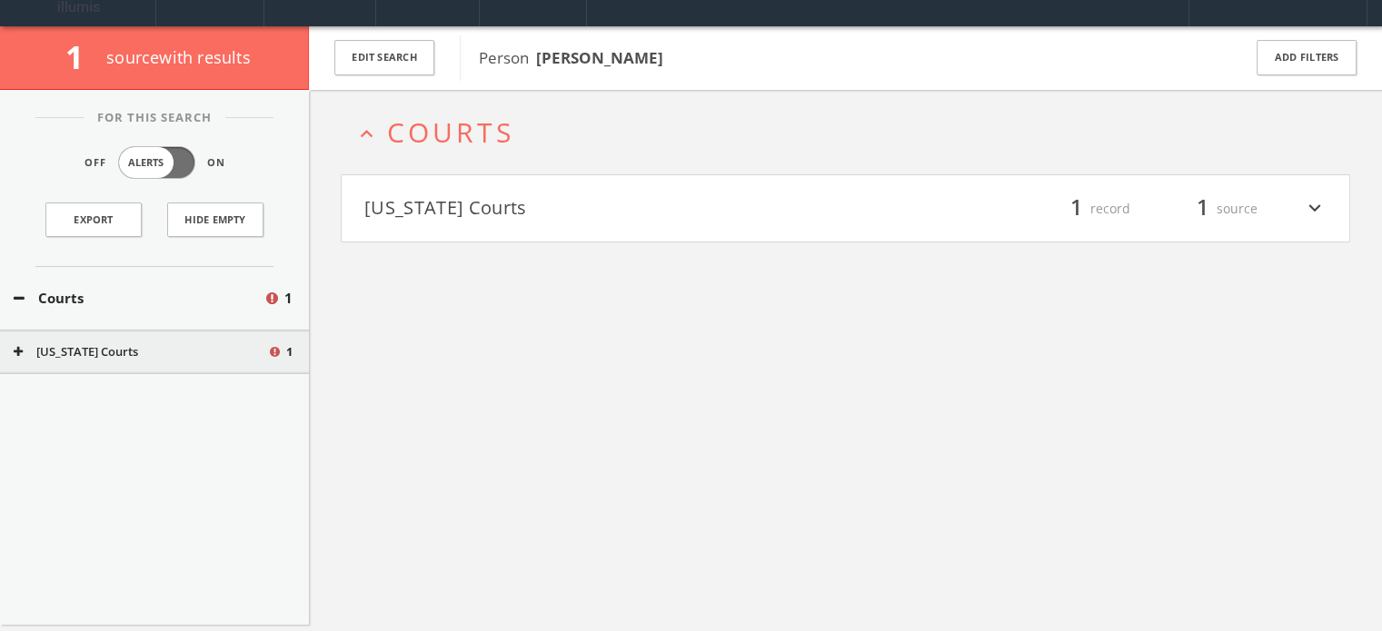
click at [462, 213] on button "[US_STATE] Courts" at bounding box center [604, 209] width 481 height 31
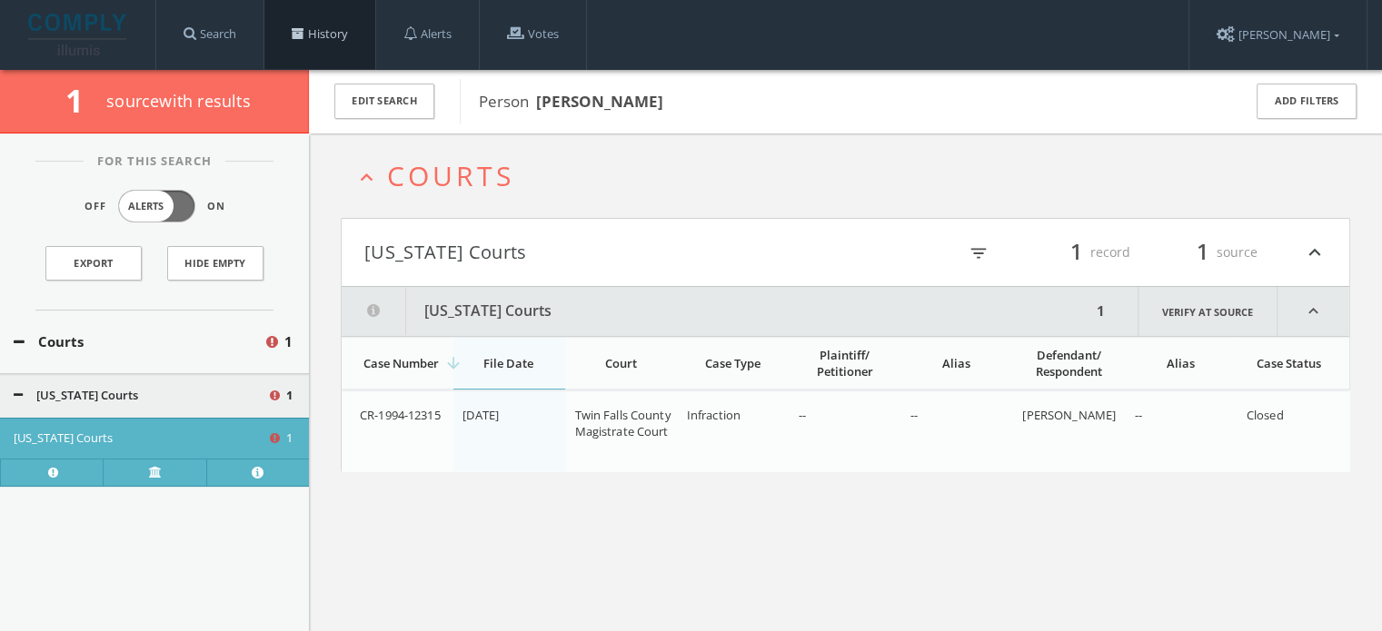
click at [327, 36] on link "History" at bounding box center [319, 34] width 111 height 69
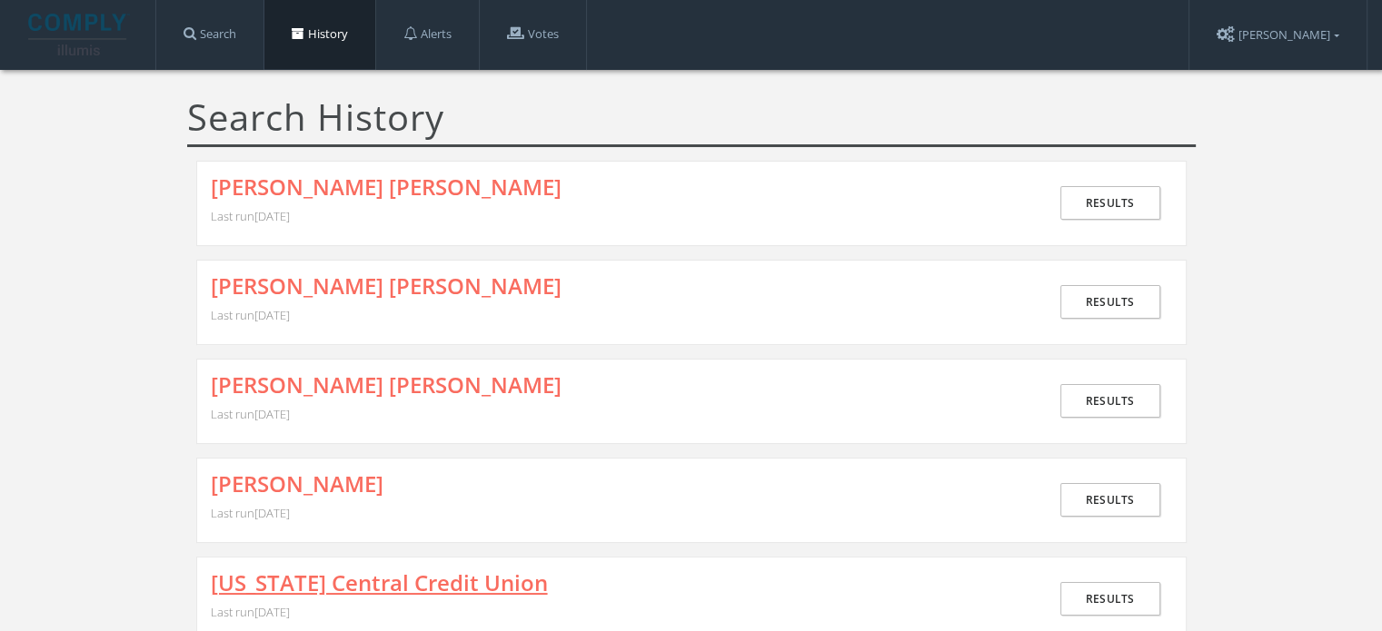
click at [360, 584] on link "[US_STATE] Central Credit Union" at bounding box center [379, 583] width 337 height 24
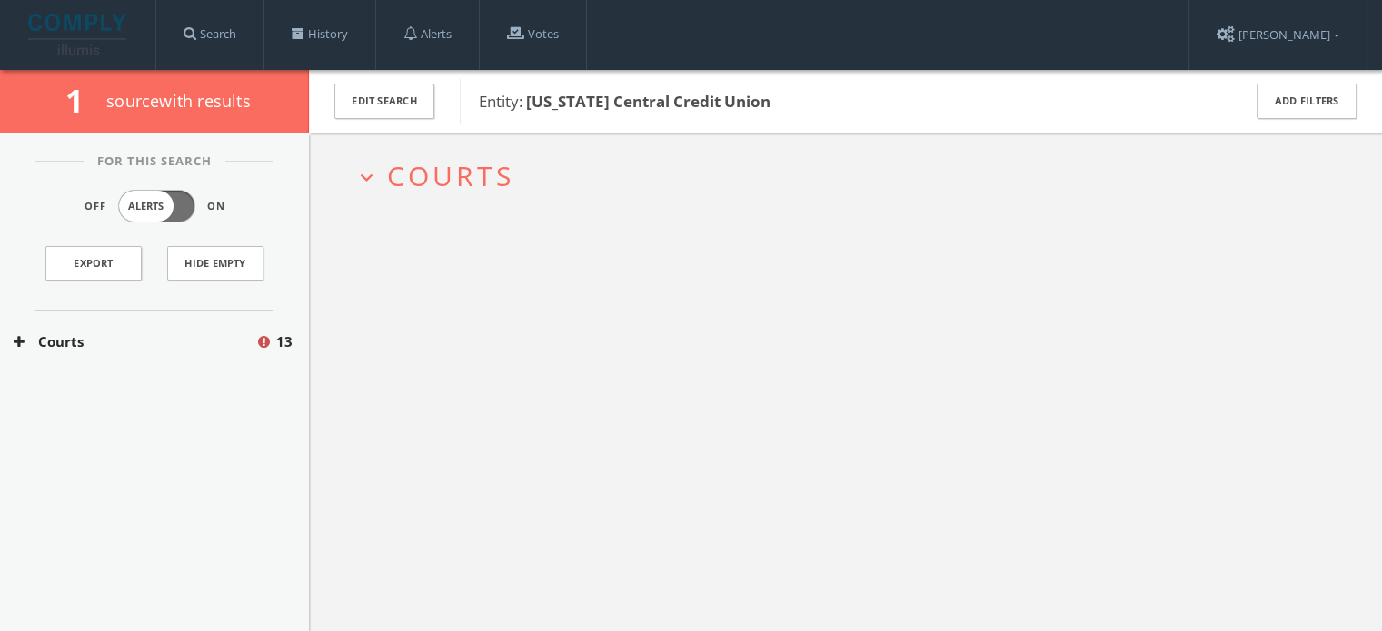
click at [453, 188] on span "Courts" at bounding box center [450, 175] width 127 height 37
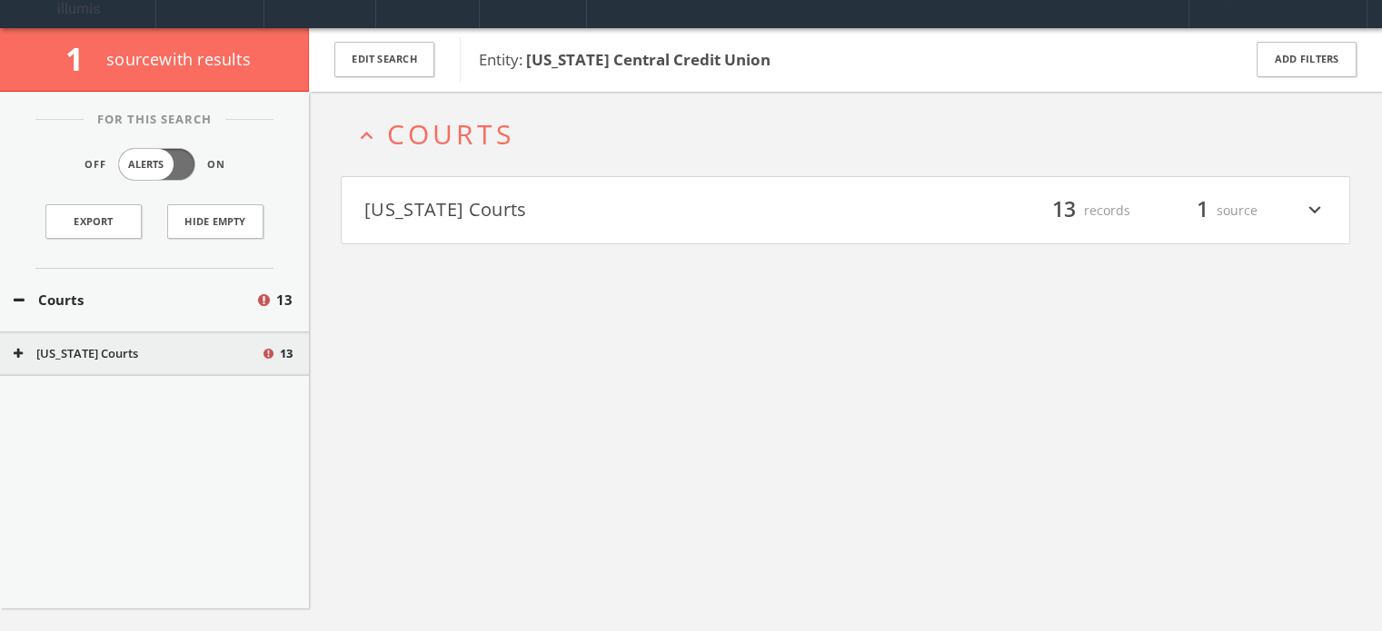
click at [464, 222] on h4 "[US_STATE] Courts filter_list 13 records 1 source expand_more" at bounding box center [846, 210] width 1008 height 67
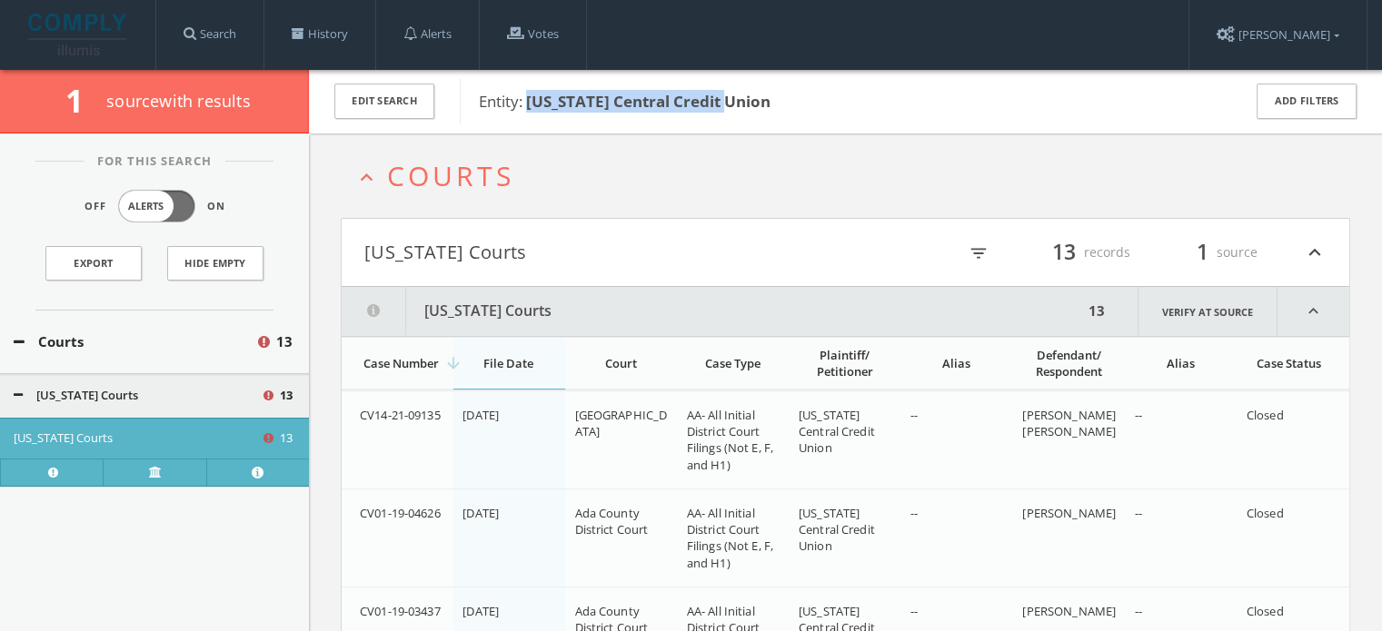
drag, startPoint x: 749, startPoint y: 95, endPoint x: 526, endPoint y: 108, distance: 222.9
click at [526, 108] on span "Entity: [US_STATE] Central Credit Union" at bounding box center [848, 102] width 739 height 24
copy b "[US_STATE] Central Credit Union"
click at [304, 37] on span at bounding box center [298, 33] width 13 height 13
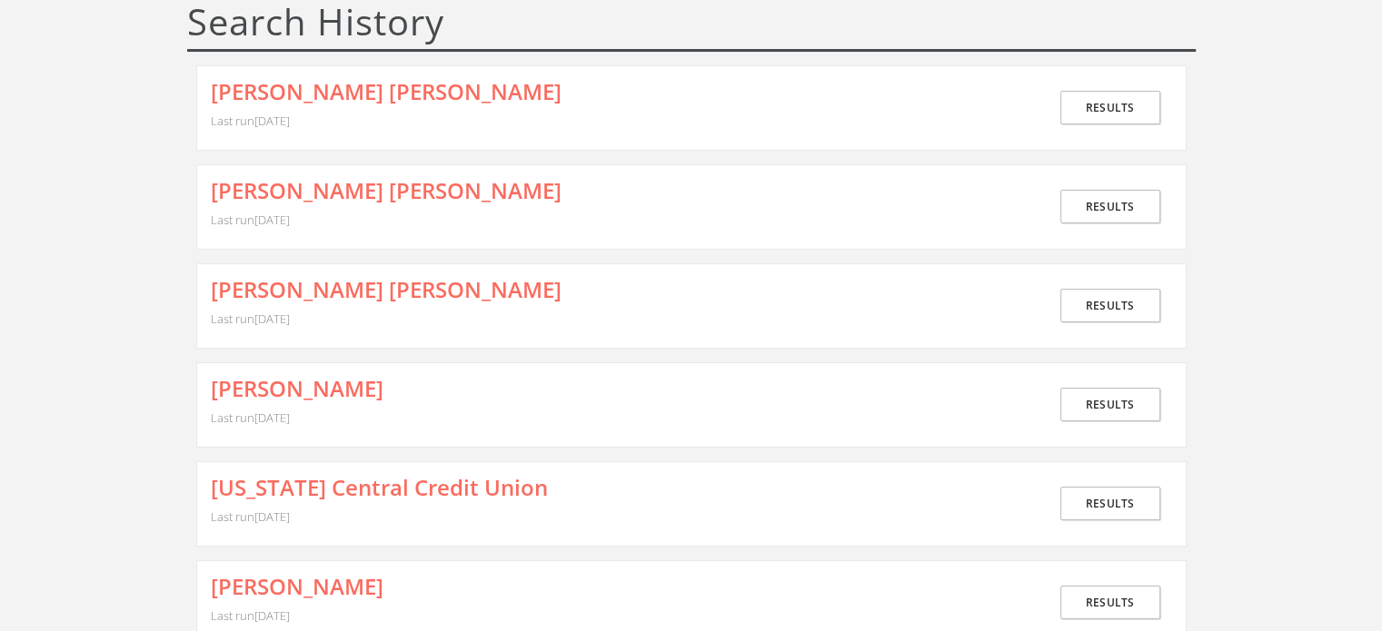
scroll to position [182, 0]
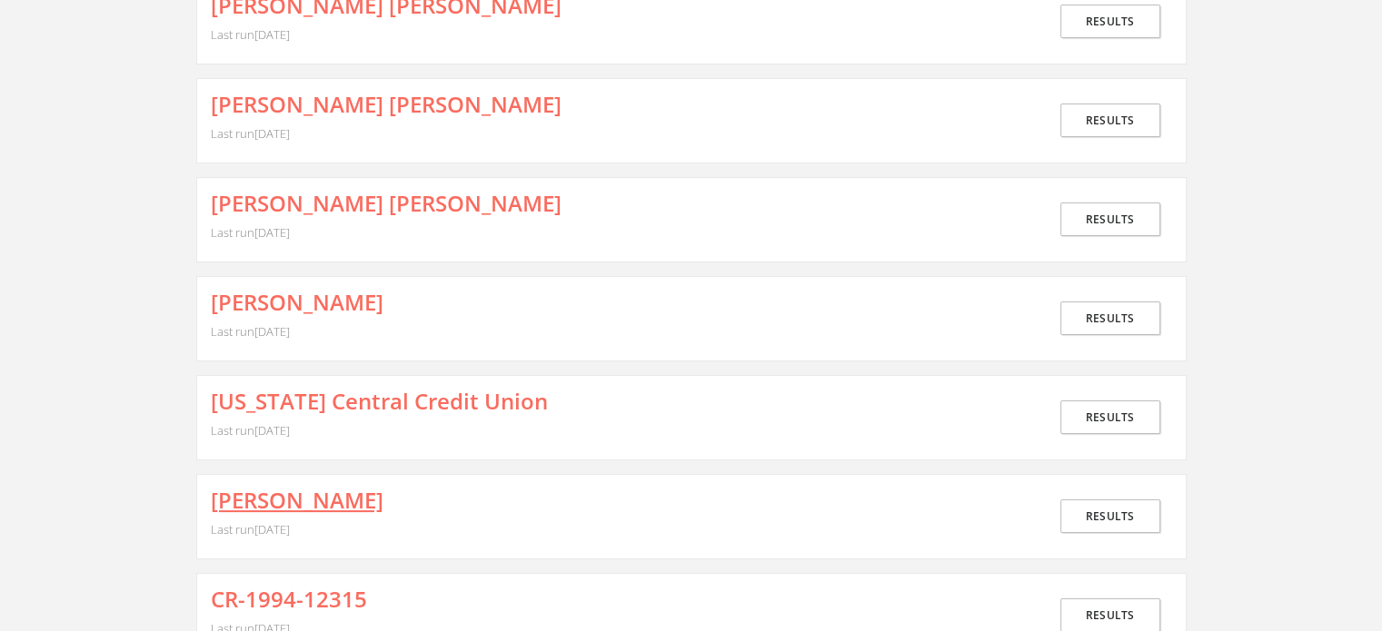
click at [378, 489] on link "[PERSON_NAME]" at bounding box center [297, 501] width 173 height 24
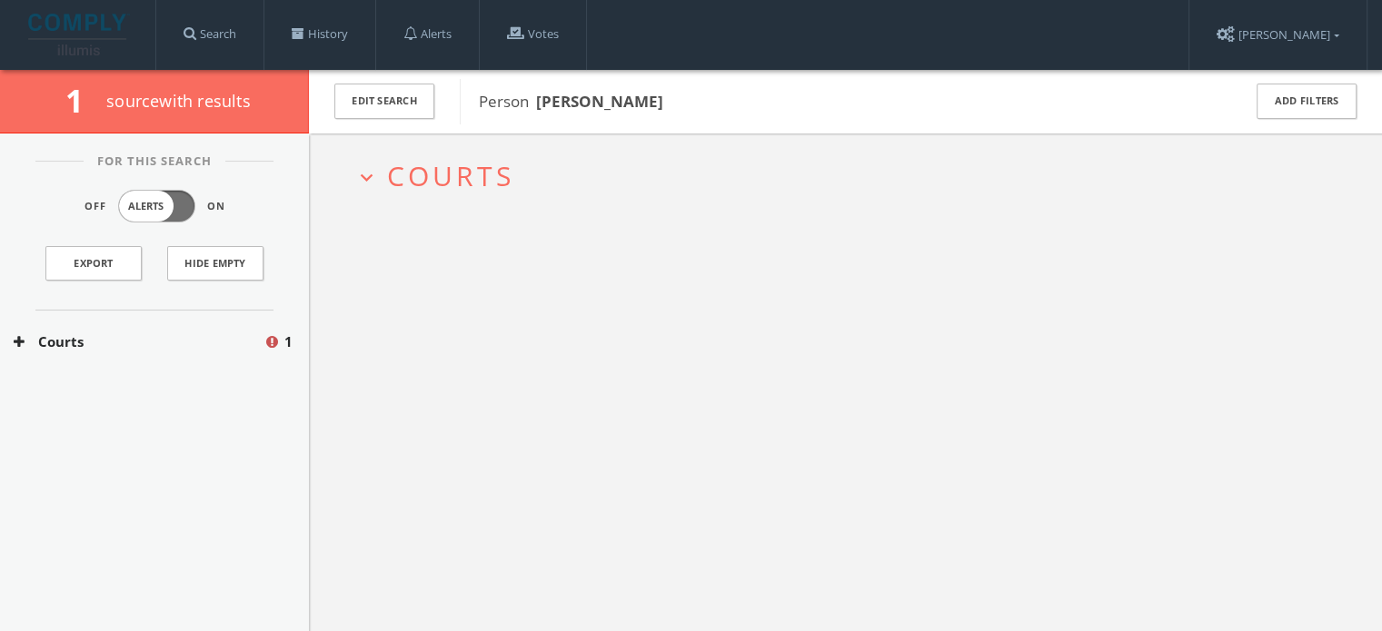
click at [482, 163] on span "Courts" at bounding box center [450, 175] width 127 height 37
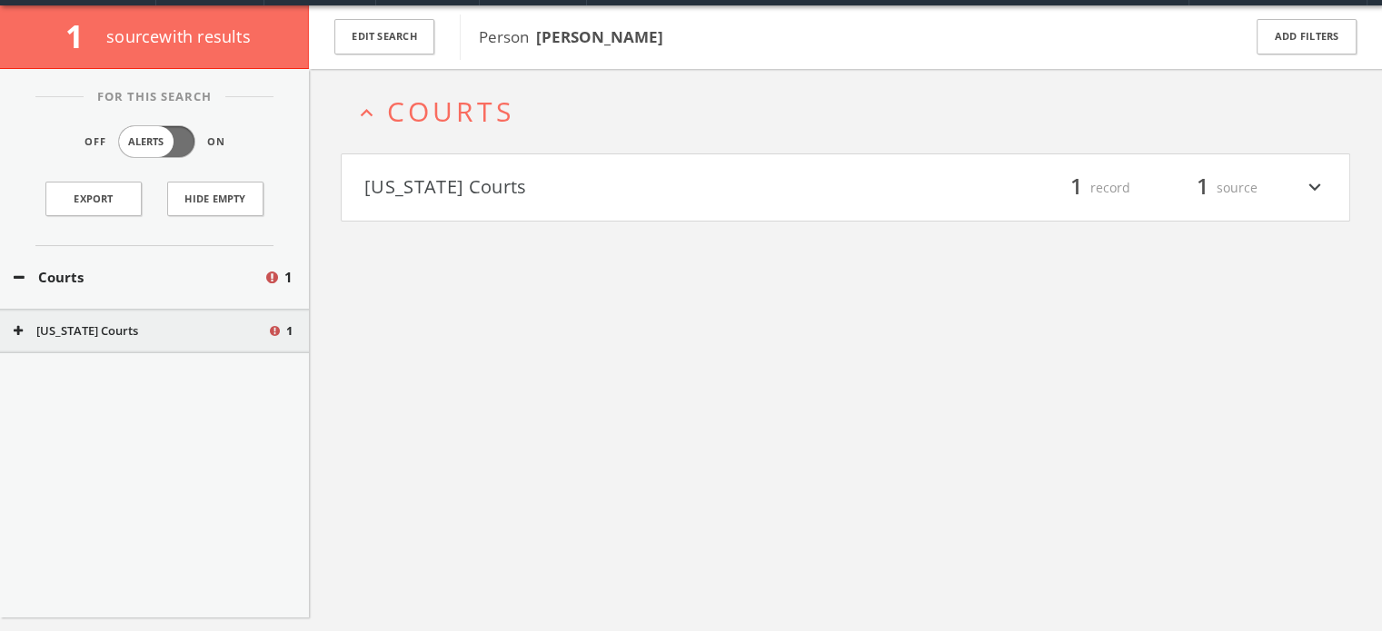
click at [482, 195] on button "[US_STATE] Courts" at bounding box center [604, 188] width 481 height 31
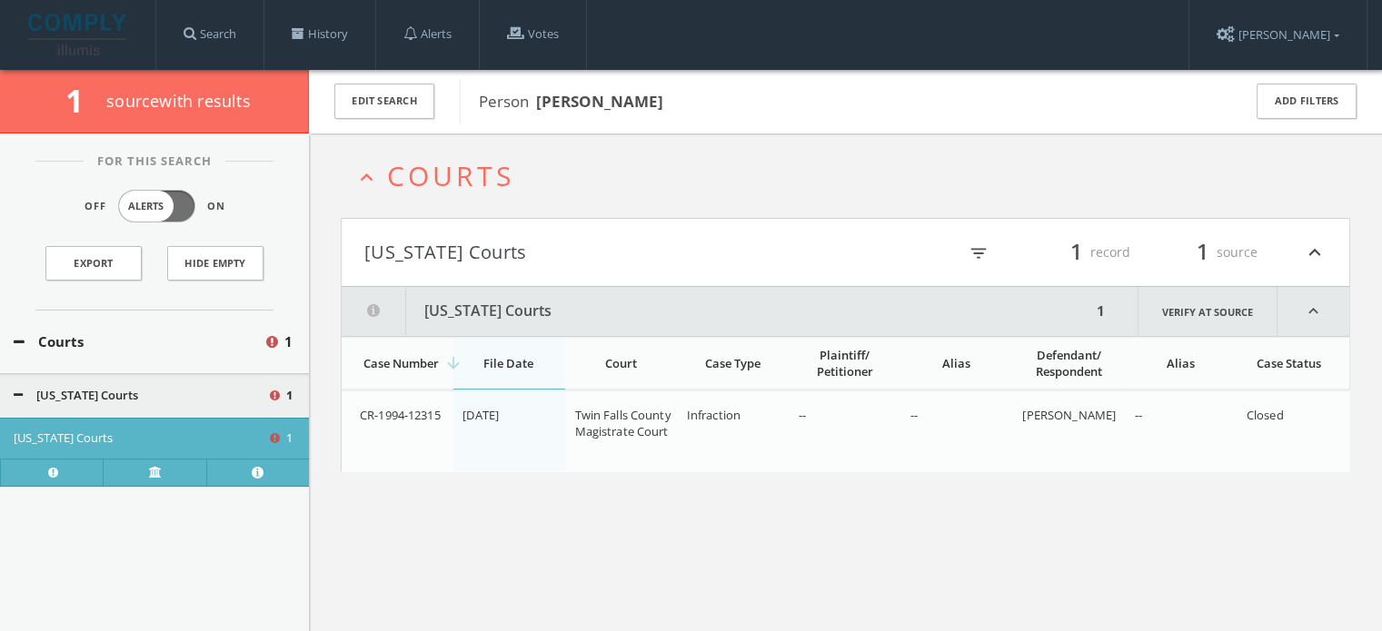
click at [301, 44] on link "History" at bounding box center [319, 34] width 111 height 69
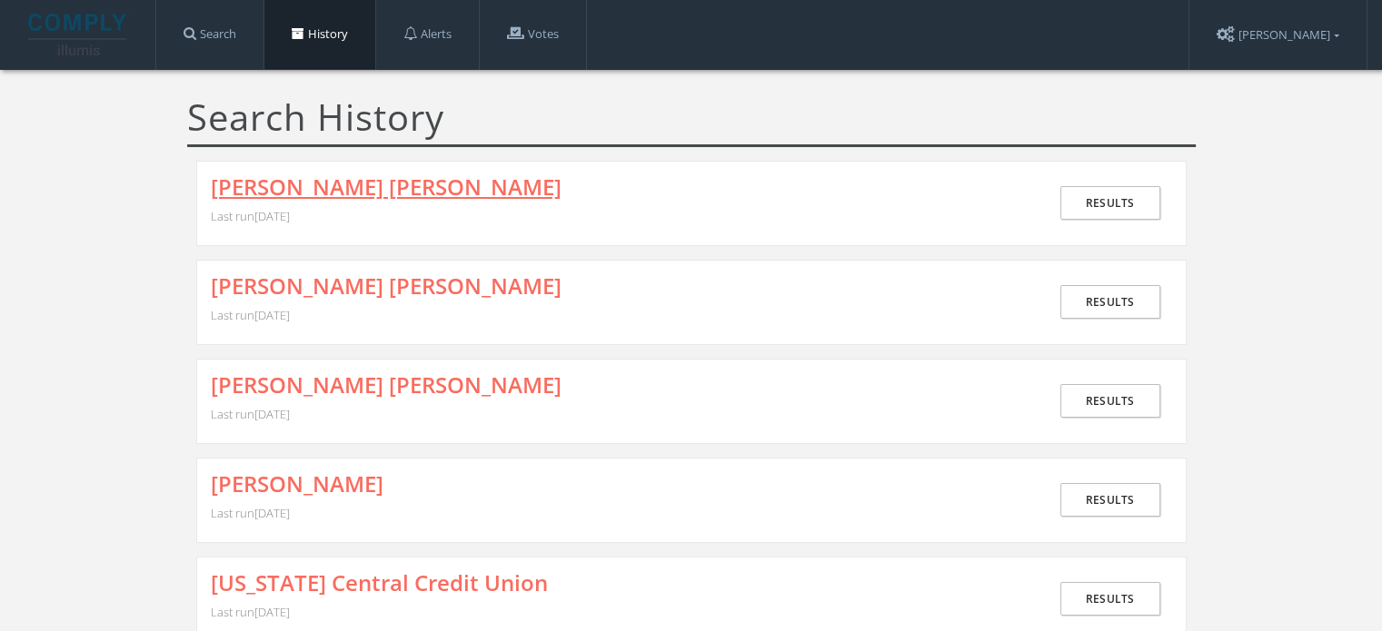
click at [337, 196] on link "[PERSON_NAME] [PERSON_NAME]" at bounding box center [386, 187] width 351 height 24
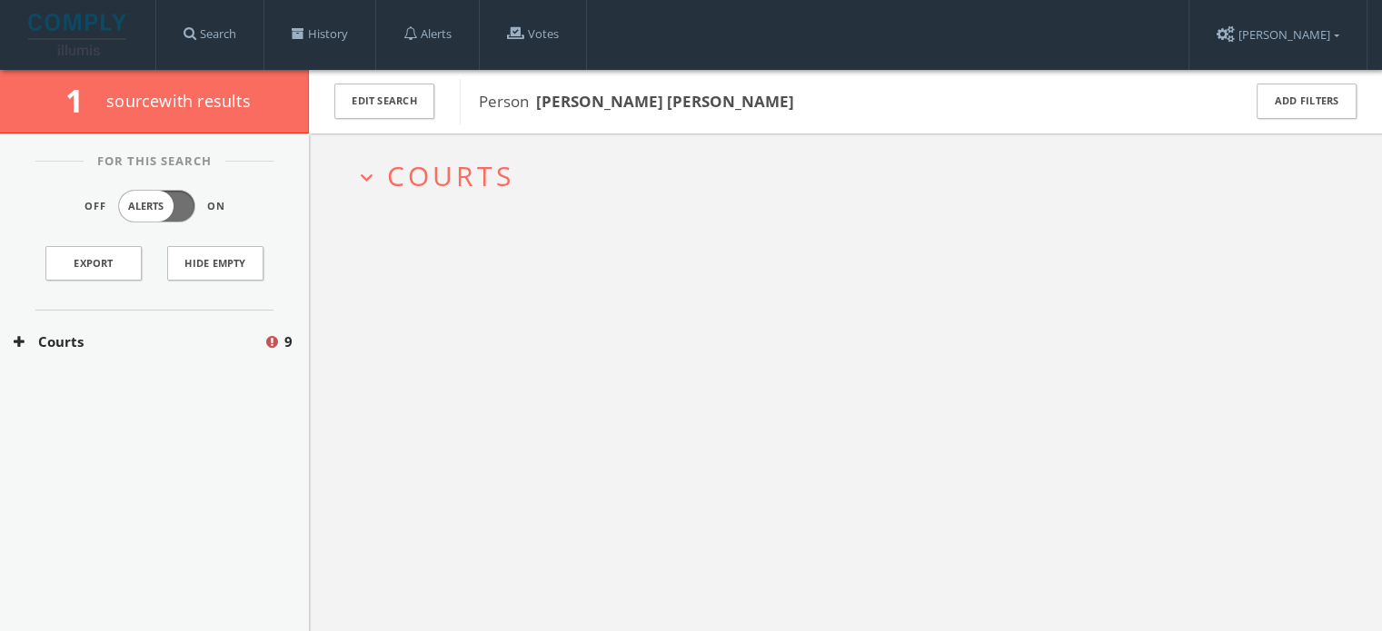
click at [487, 184] on span "Courts" at bounding box center [450, 175] width 127 height 37
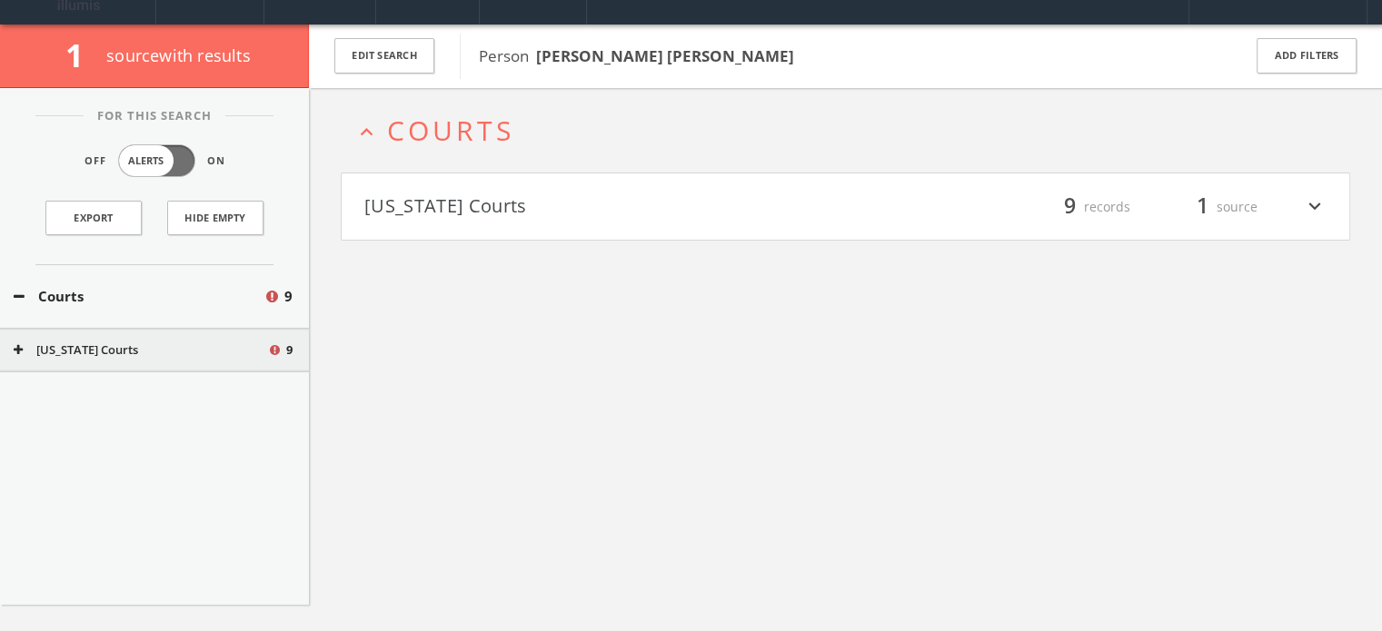
click at [493, 213] on h4 "[US_STATE] Courts filter_list 9 records 1 source expand_more" at bounding box center [846, 207] width 1008 height 67
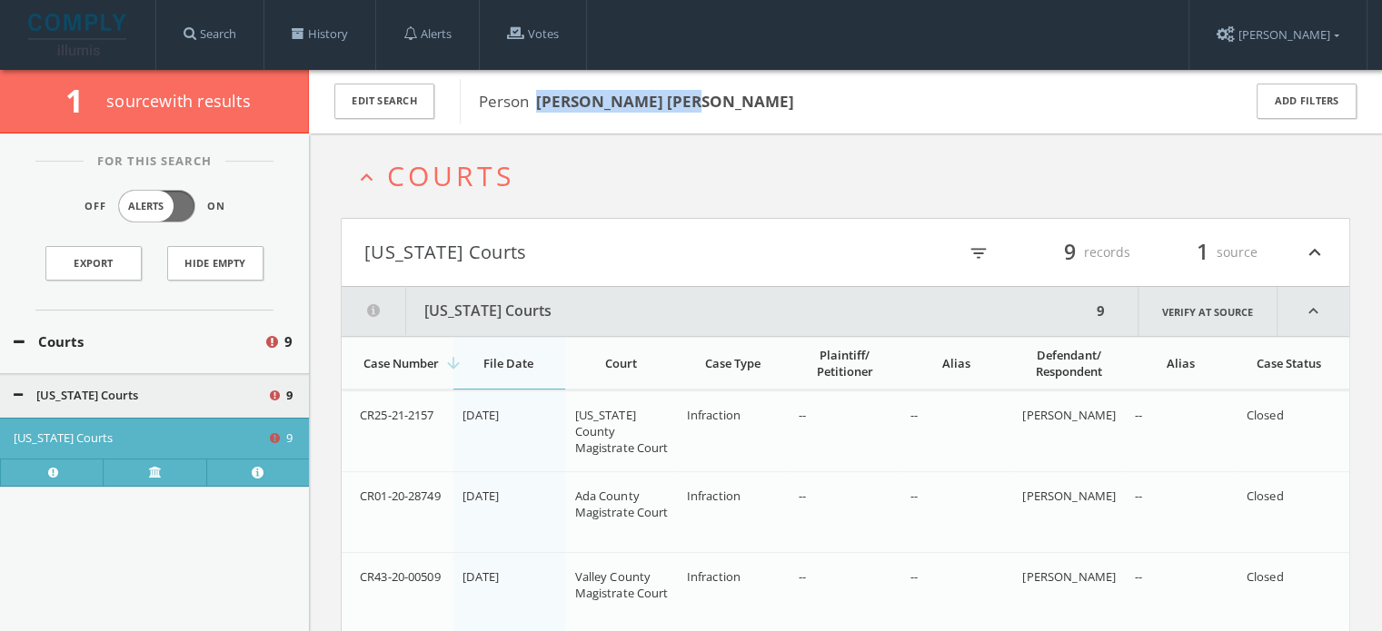
drag, startPoint x: 703, startPoint y: 101, endPoint x: 538, endPoint y: 106, distance: 165.4
click at [538, 106] on span "Person [PERSON_NAME] [PERSON_NAME]" at bounding box center [848, 102] width 739 height 24
copy b "[PERSON_NAME] [PERSON_NAME]"
click at [383, 108] on button "Edit Search" at bounding box center [384, 101] width 100 height 35
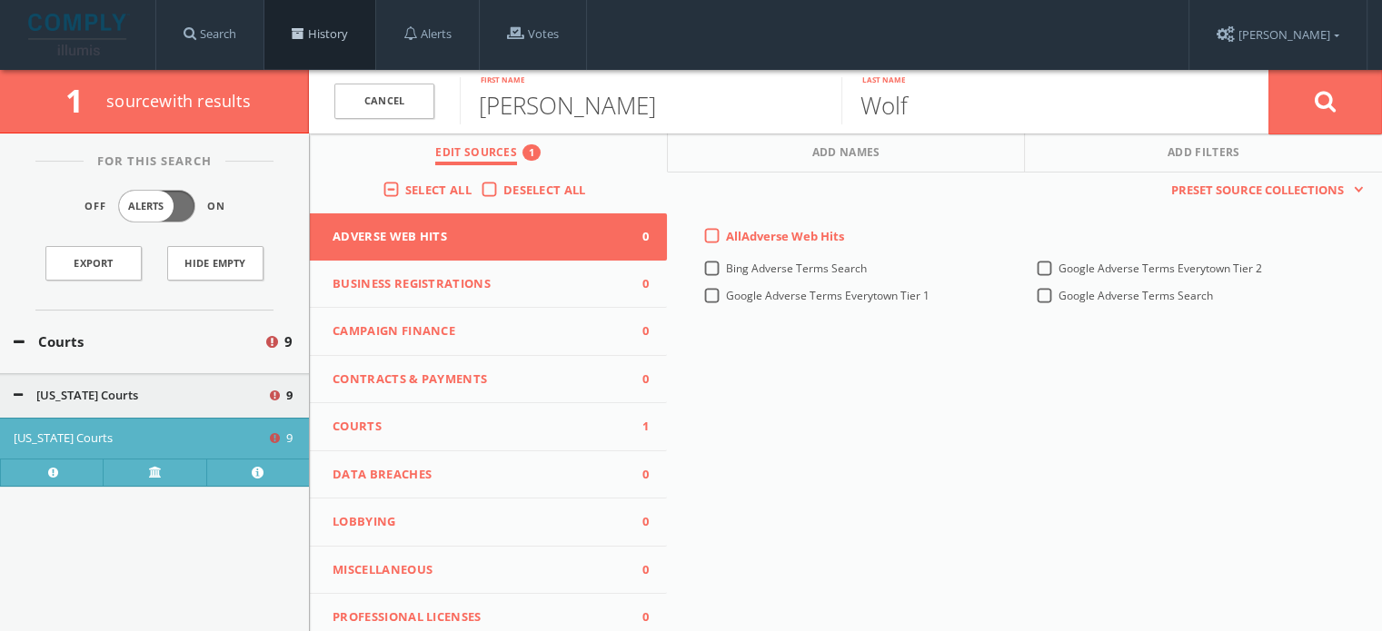
click at [316, 35] on link "History" at bounding box center [319, 34] width 111 height 69
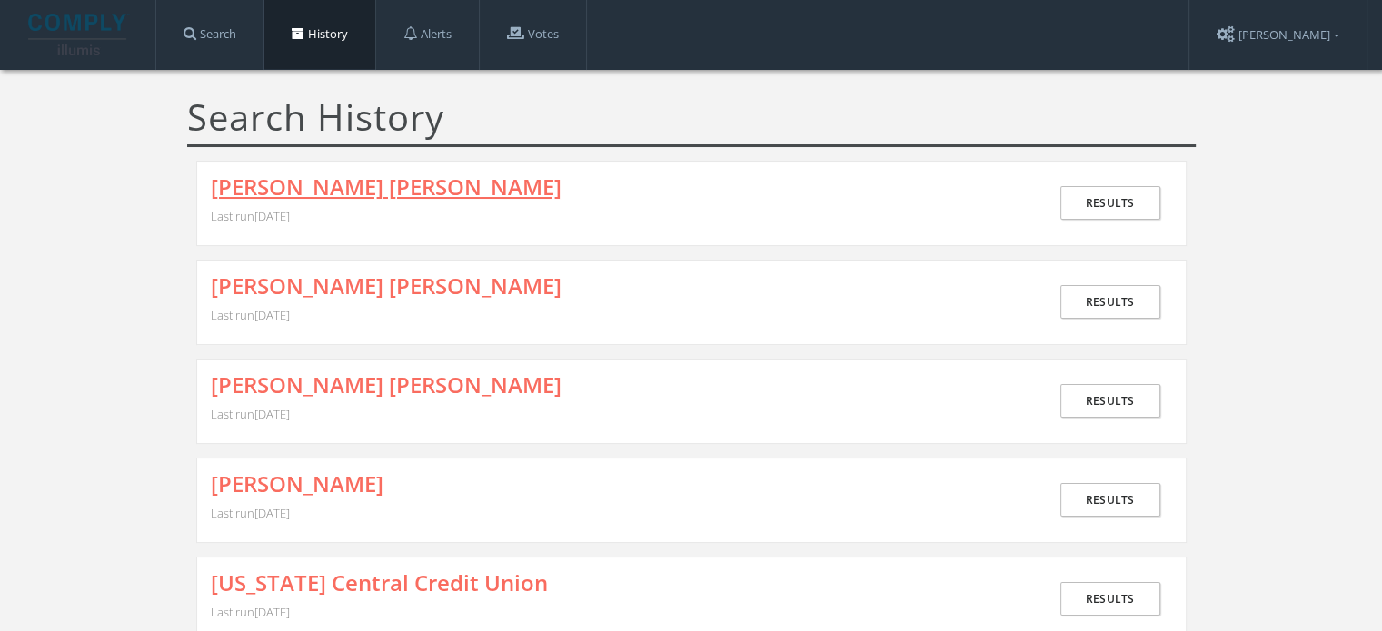
click at [392, 198] on link "[PERSON_NAME] [PERSON_NAME]" at bounding box center [386, 187] width 351 height 24
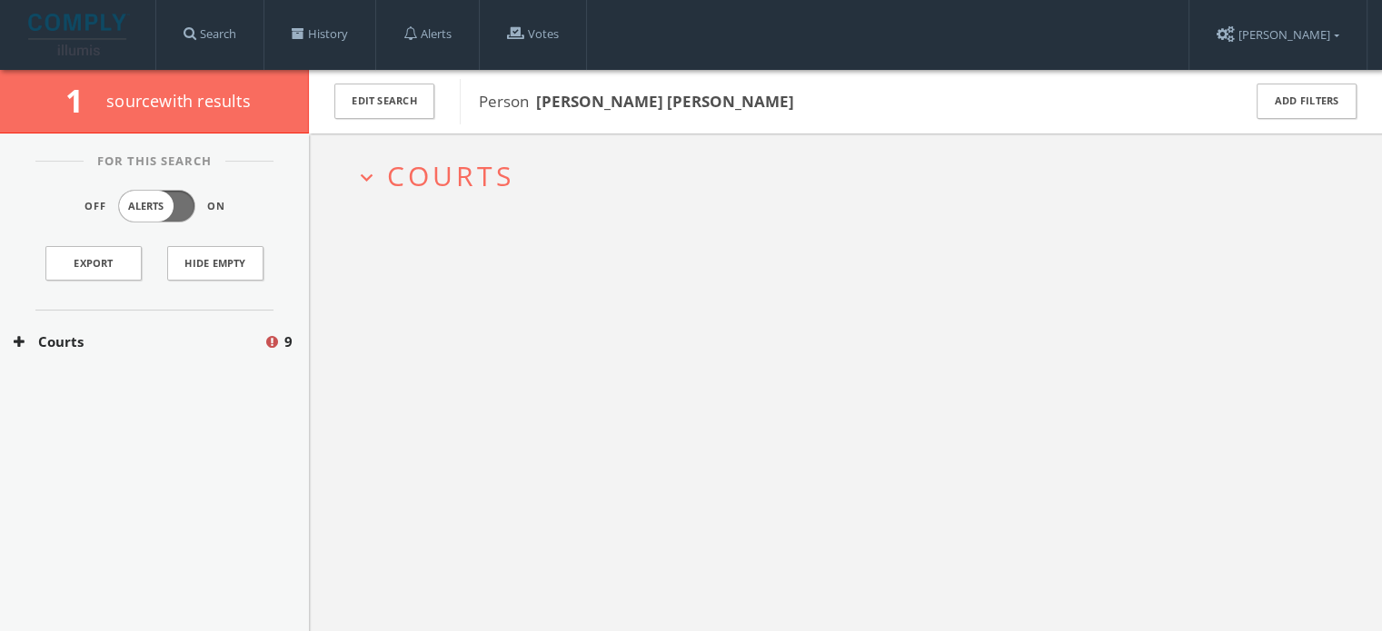
click at [429, 170] on span "Courts" at bounding box center [450, 175] width 127 height 37
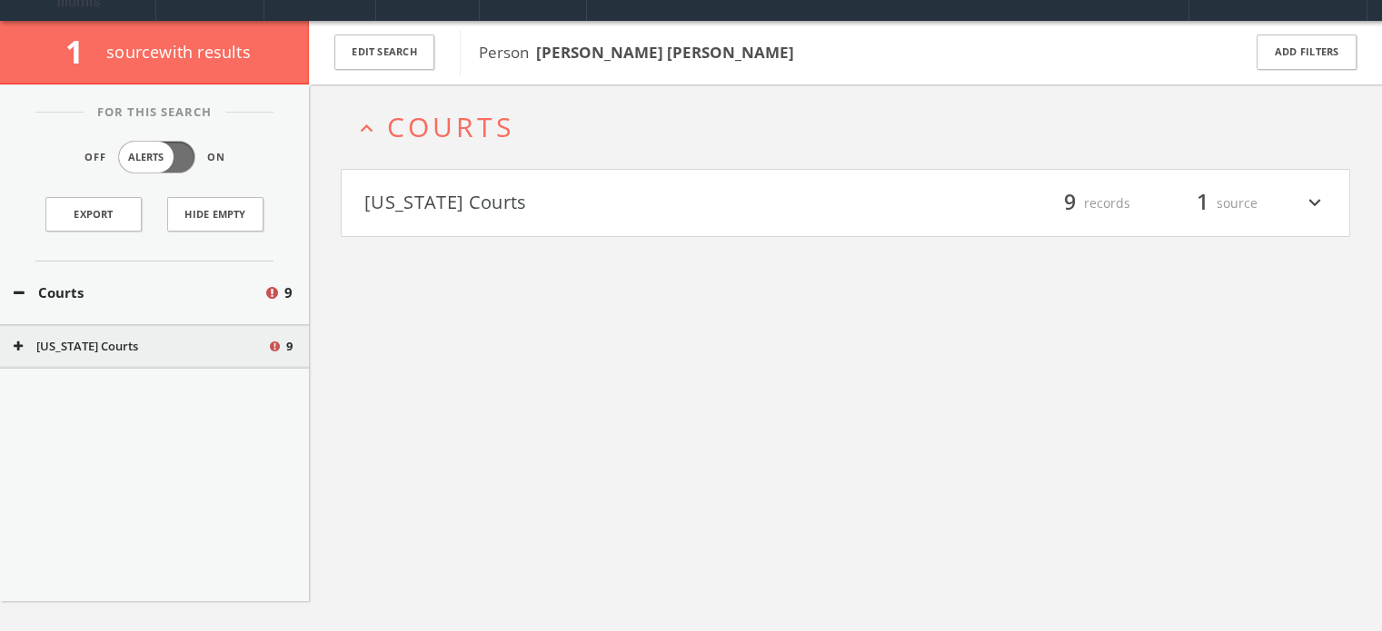
click at [448, 200] on button "[US_STATE] Courts" at bounding box center [604, 203] width 481 height 31
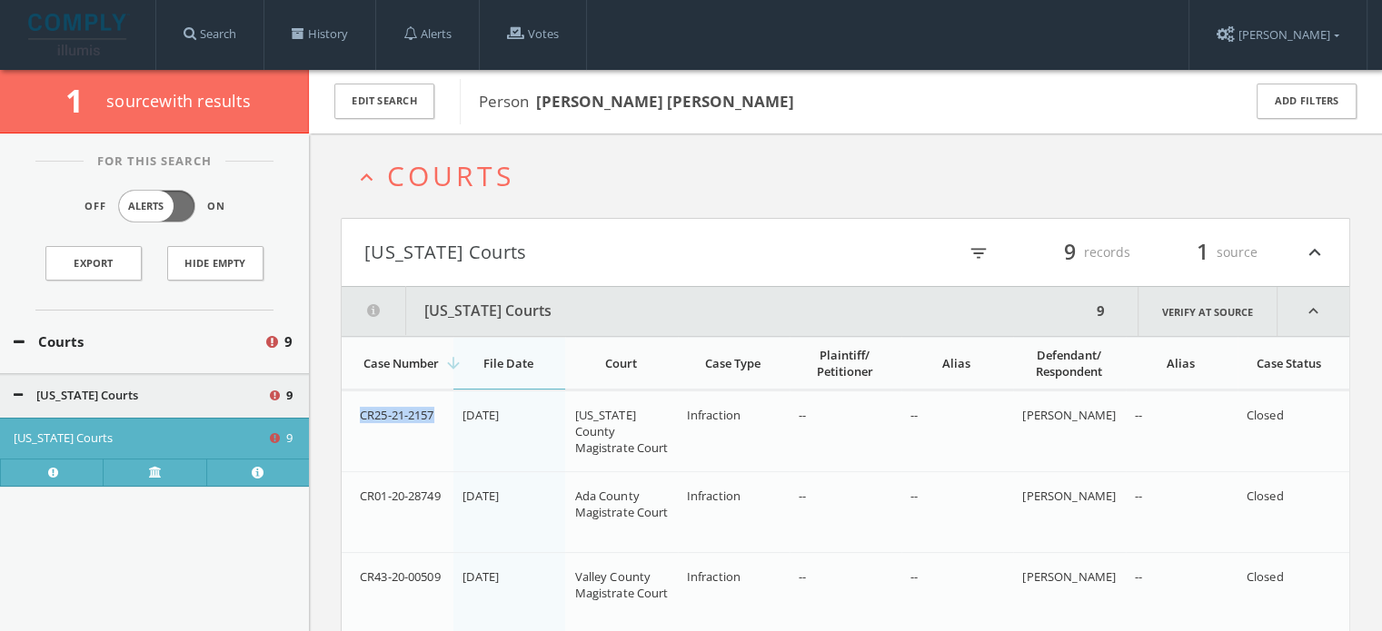
drag, startPoint x: 442, startPoint y: 405, endPoint x: 352, endPoint y: 410, distance: 89.1
click at [352, 410] on td "CR25-21-2157" at bounding box center [398, 431] width 112 height 81
copy span "CR25-21-2157"
